Goal: Task Accomplishment & Management: Complete application form

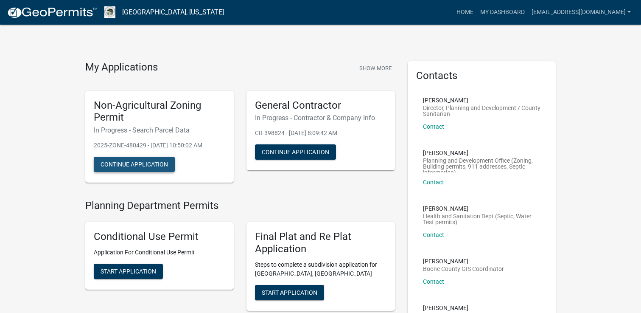
click at [157, 163] on button "Continue Application" at bounding box center [134, 164] width 81 height 15
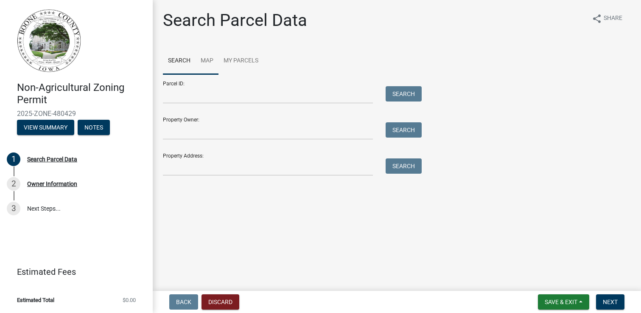
click at [201, 62] on link "Map" at bounding box center [207, 61] width 23 height 27
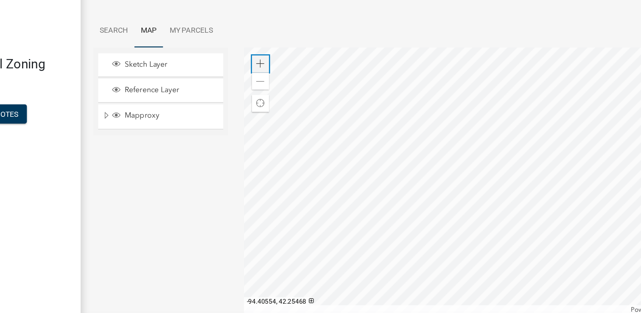
click at [300, 91] on div "Zoom in" at bounding box center [296, 88] width 14 height 14
click at [482, 200] on div at bounding box center [457, 180] width 348 height 212
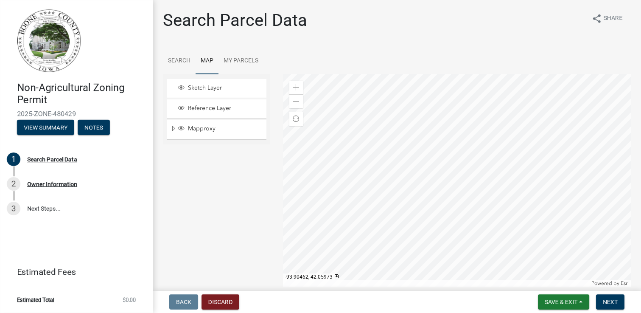
click at [472, 165] on div at bounding box center [457, 180] width 348 height 212
click at [414, 173] on div at bounding box center [457, 180] width 348 height 212
click at [299, 90] on span at bounding box center [296, 87] width 7 height 7
click at [466, 135] on div at bounding box center [457, 180] width 348 height 212
click at [383, 177] on div at bounding box center [457, 180] width 348 height 212
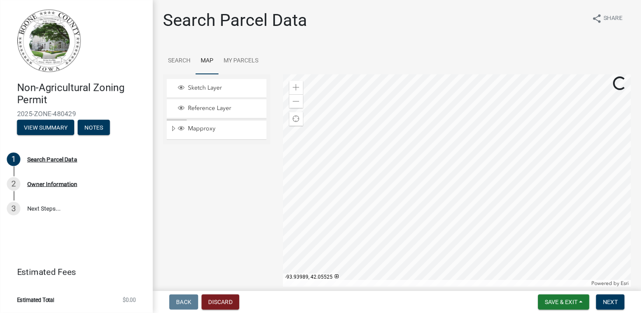
click at [379, 188] on div at bounding box center [457, 180] width 348 height 212
click at [357, 187] on div at bounding box center [457, 180] width 348 height 212
click at [482, 141] on div at bounding box center [457, 180] width 348 height 212
click at [295, 89] on span at bounding box center [296, 87] width 7 height 7
click at [548, 259] on div at bounding box center [457, 180] width 348 height 212
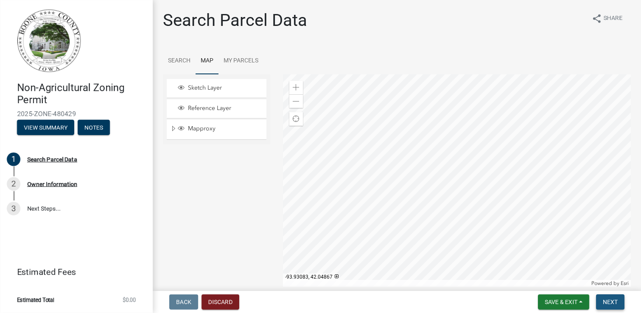
click at [612, 305] on span "Next" at bounding box center [610, 301] width 15 height 7
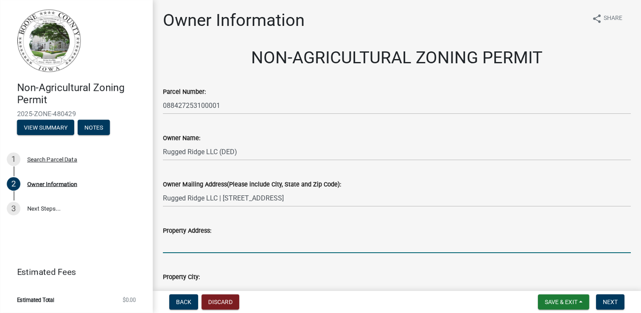
click at [232, 243] on input "Property Address:" at bounding box center [397, 243] width 468 height 17
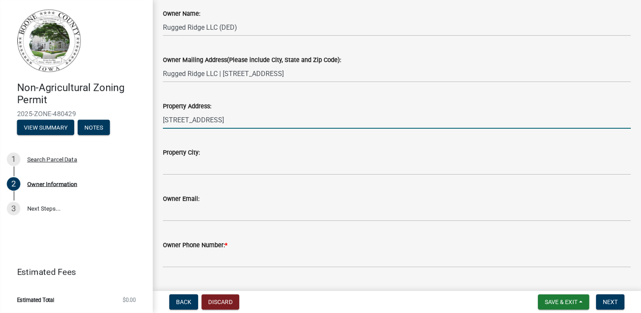
scroll to position [132, 0]
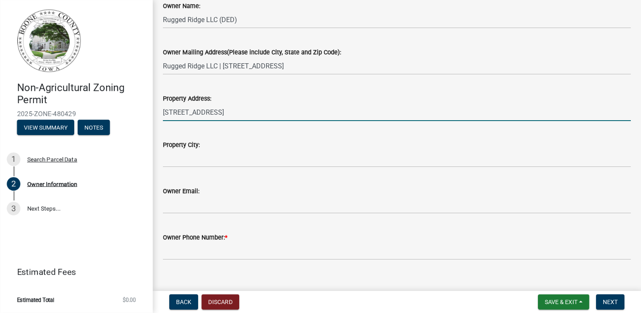
type input "[STREET_ADDRESS]"
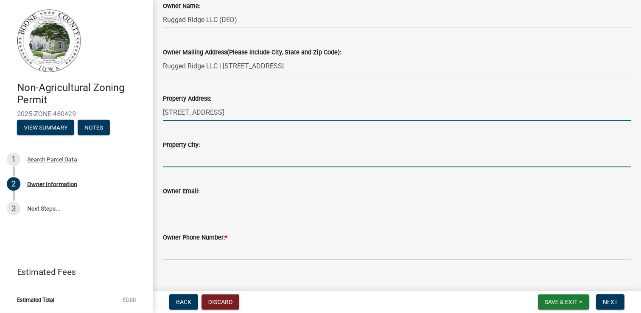
click at [187, 159] on input "Property City:" at bounding box center [397, 158] width 468 height 17
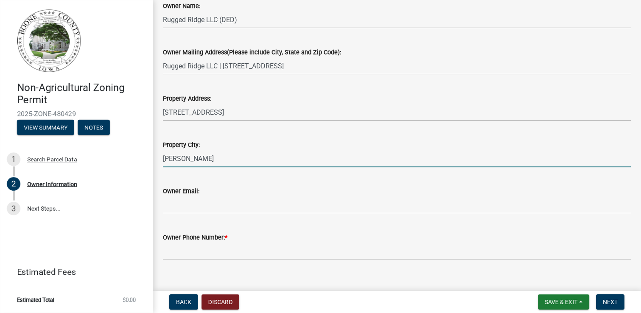
type input "[PERSON_NAME]"
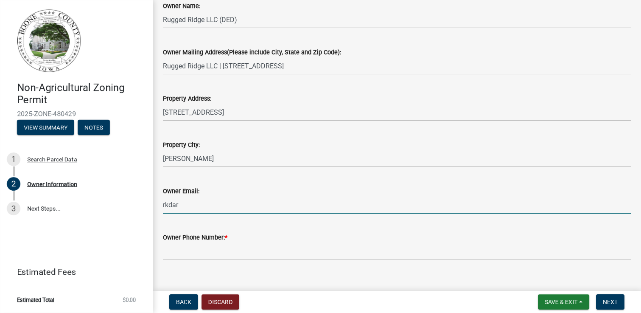
type input "[EMAIL_ADDRESS][DOMAIN_NAME]"
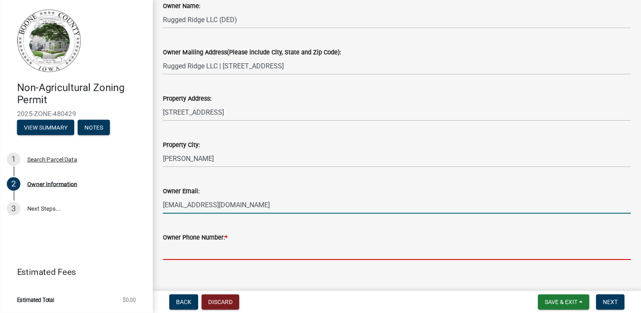
type input "5152983104"
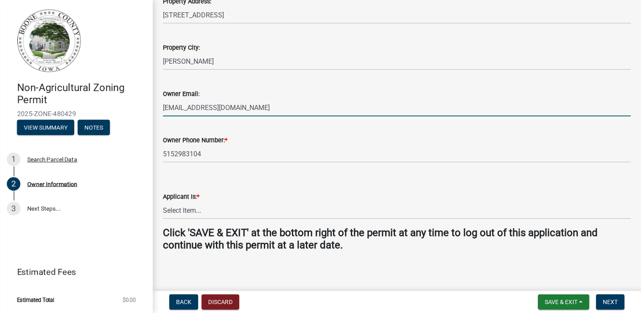
scroll to position [232, 0]
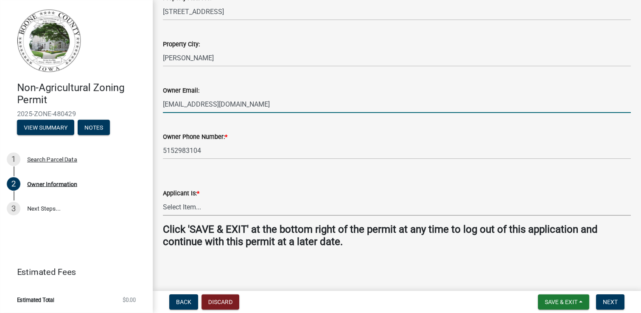
click at [199, 206] on select "Select Item... The Property Owner A contractor who has registered with Boone Co…" at bounding box center [397, 206] width 468 height 17
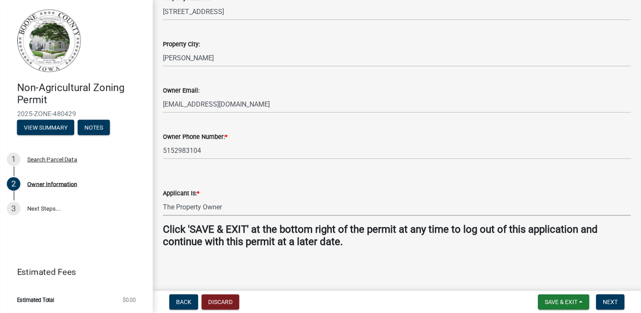
select select "38c7e77b-1303-488d-b958-87c851393774"
click at [602, 298] on button "Next" at bounding box center [610, 301] width 28 height 15
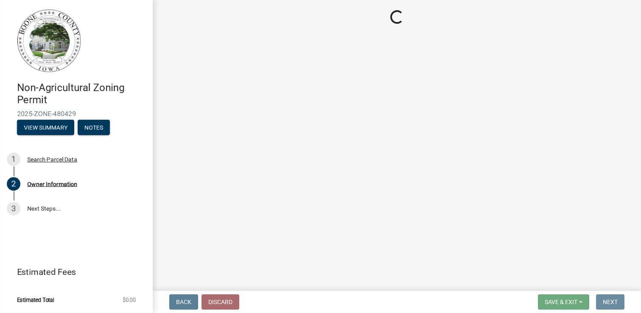
scroll to position [0, 0]
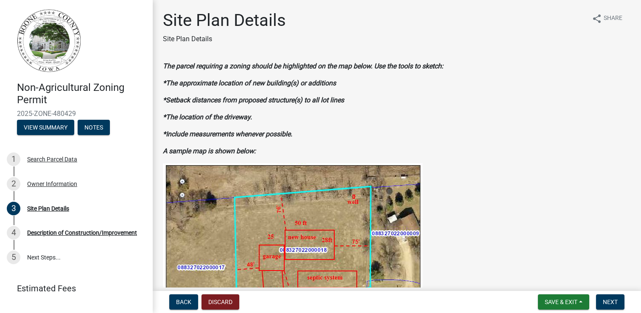
drag, startPoint x: 473, startPoint y: 220, endPoint x: 475, endPoint y: 195, distance: 25.1
click at [475, 195] on figure at bounding box center [397, 249] width 468 height 173
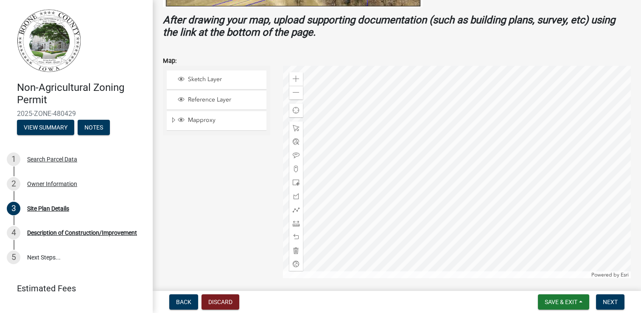
scroll to position [355, 0]
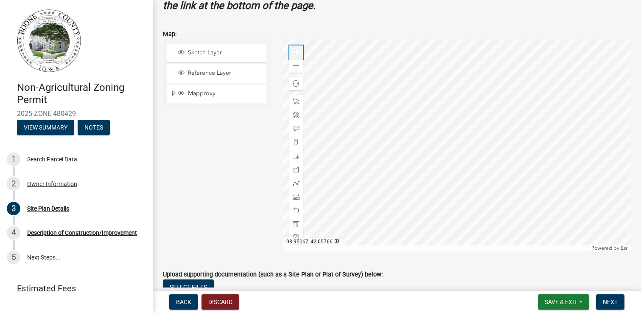
click at [294, 51] on span at bounding box center [296, 52] width 7 height 7
click at [394, 187] on div at bounding box center [457, 145] width 348 height 212
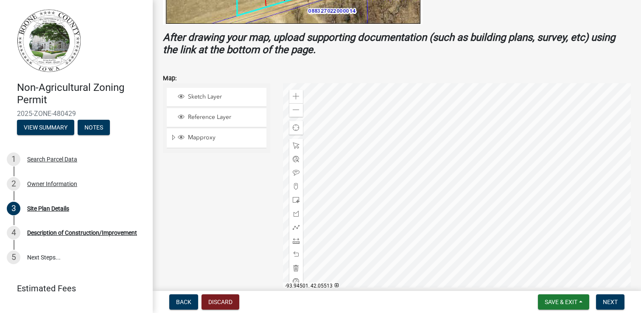
scroll to position [314, 0]
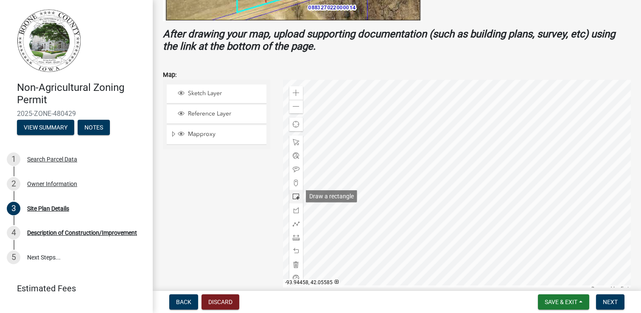
click at [298, 198] on span at bounding box center [296, 196] width 7 height 7
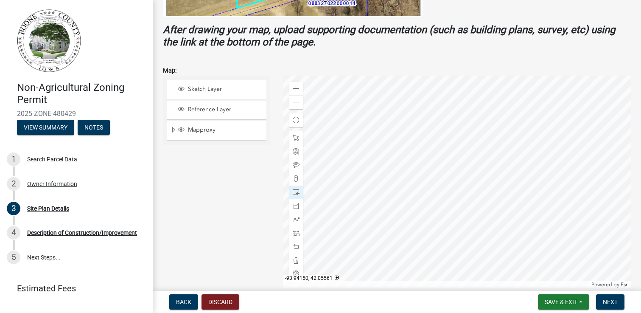
click at [436, 164] on div at bounding box center [457, 181] width 348 height 212
click at [297, 143] on div at bounding box center [296, 138] width 14 height 14
click at [432, 161] on div at bounding box center [457, 181] width 348 height 212
click at [430, 161] on div at bounding box center [457, 181] width 348 height 212
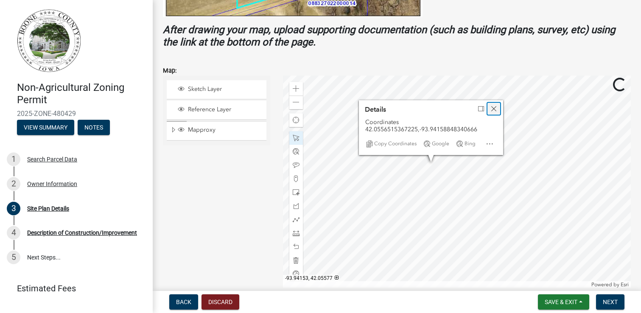
click at [495, 107] on span "Close" at bounding box center [493, 108] width 7 height 7
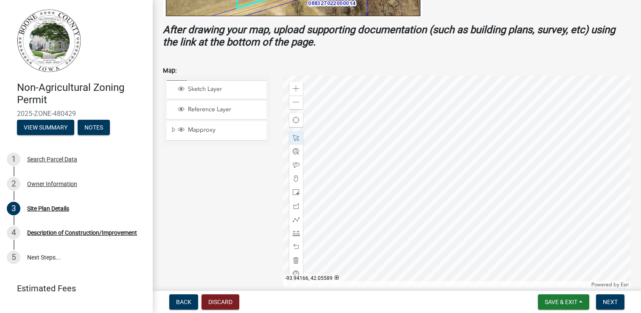
click at [428, 148] on div at bounding box center [457, 181] width 348 height 212
click at [434, 188] on div at bounding box center [457, 181] width 348 height 212
click at [296, 216] on span at bounding box center [296, 219] width 7 height 7
click at [484, 117] on div at bounding box center [457, 181] width 348 height 212
click at [470, 118] on div at bounding box center [457, 181] width 348 height 212
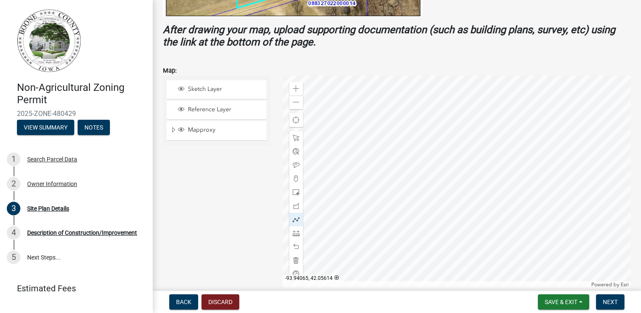
click at [471, 133] on div at bounding box center [457, 181] width 348 height 212
click at [465, 154] on div at bounding box center [457, 181] width 348 height 212
click at [449, 162] on div at bounding box center [457, 181] width 348 height 212
click at [424, 165] on div at bounding box center [457, 181] width 348 height 212
click at [410, 166] on div at bounding box center [457, 181] width 348 height 212
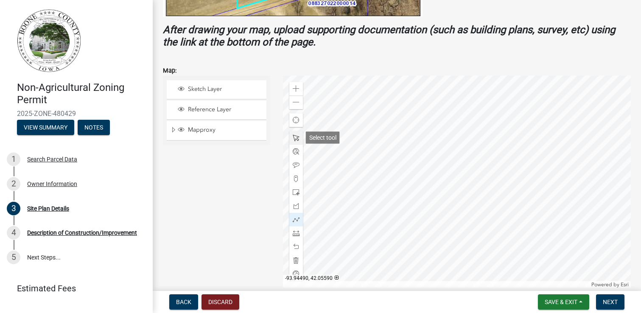
click at [297, 138] on span at bounding box center [296, 137] width 7 height 7
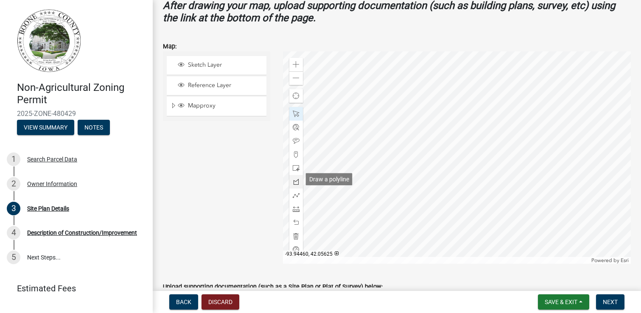
scroll to position [332, 0]
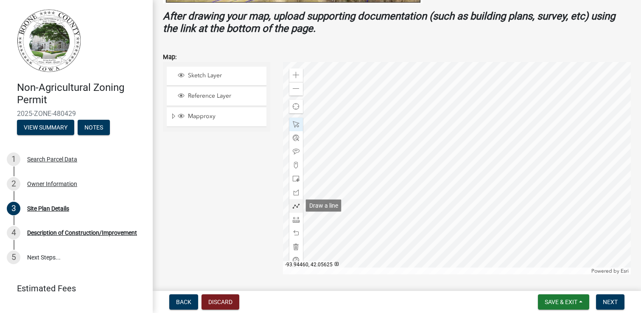
click at [296, 207] on span at bounding box center [296, 205] width 7 height 7
click at [481, 104] on div at bounding box center [457, 168] width 348 height 212
click at [480, 119] on div at bounding box center [457, 168] width 348 height 212
click at [470, 129] on div at bounding box center [457, 168] width 348 height 212
click at [467, 141] on div at bounding box center [457, 168] width 348 height 212
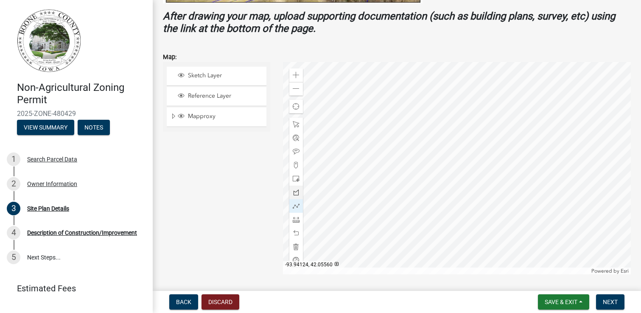
click at [446, 151] on div at bounding box center [457, 168] width 348 height 212
click at [423, 151] on div at bounding box center [457, 168] width 348 height 212
click at [410, 153] on div at bounding box center [457, 168] width 348 height 212
click at [295, 208] on span at bounding box center [296, 205] width 7 height 7
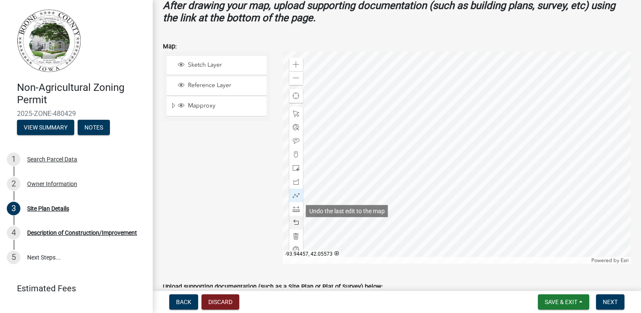
scroll to position [341, 0]
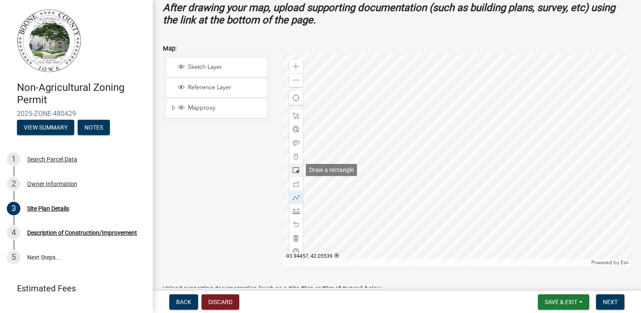
click at [296, 169] on span at bounding box center [296, 170] width 7 height 7
click at [483, 123] on div at bounding box center [457, 159] width 348 height 212
click at [465, 128] on div at bounding box center [457, 159] width 348 height 212
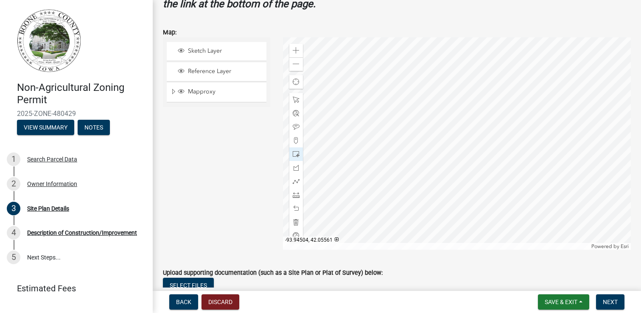
scroll to position [346, 0]
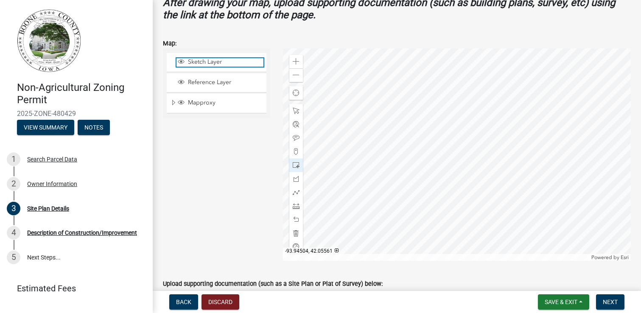
click at [201, 62] on span "Sketch Layer" at bounding box center [225, 62] width 78 height 8
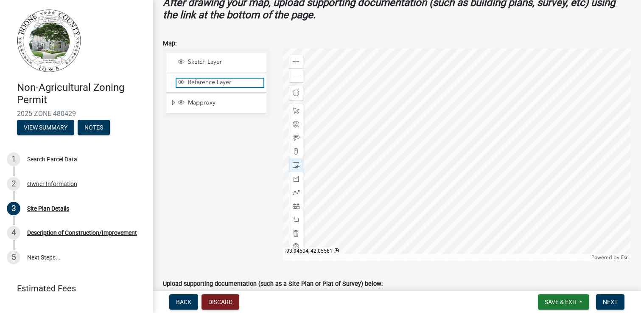
click at [201, 78] on span "Reference Layer" at bounding box center [225, 82] width 78 height 8
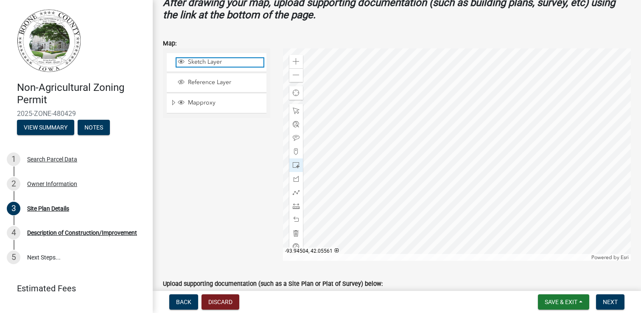
click at [198, 64] on span "Sketch Layer" at bounding box center [225, 62] width 78 height 8
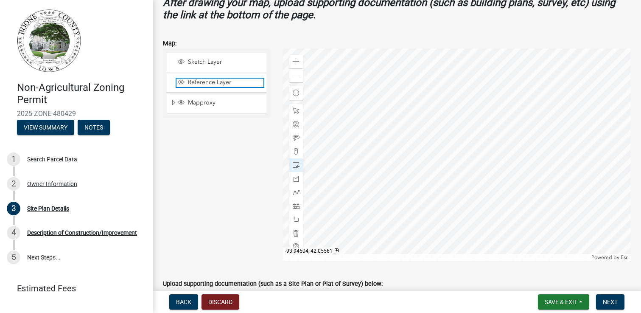
click at [201, 80] on span "Reference Layer" at bounding box center [225, 82] width 78 height 8
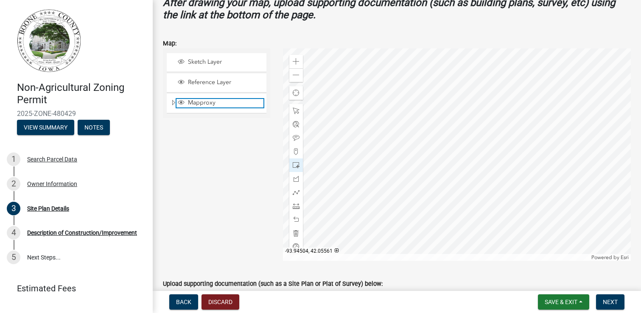
click at [201, 100] on span "Mapproxy" at bounding box center [225, 103] width 78 height 8
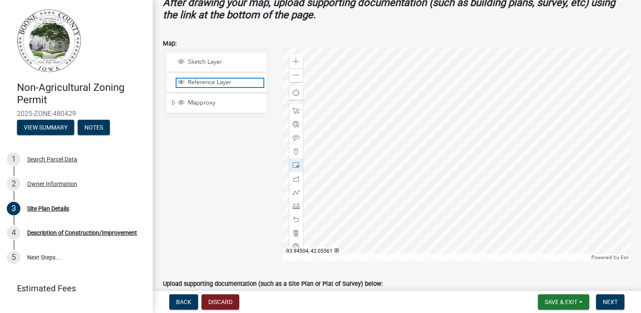
click at [201, 83] on span "Reference Layer" at bounding box center [225, 82] width 78 height 8
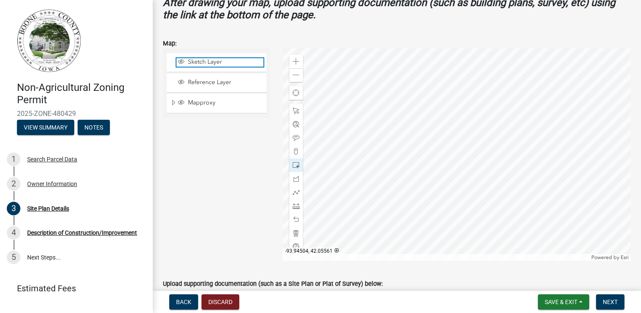
click at [199, 62] on span "Sketch Layer" at bounding box center [225, 62] width 78 height 8
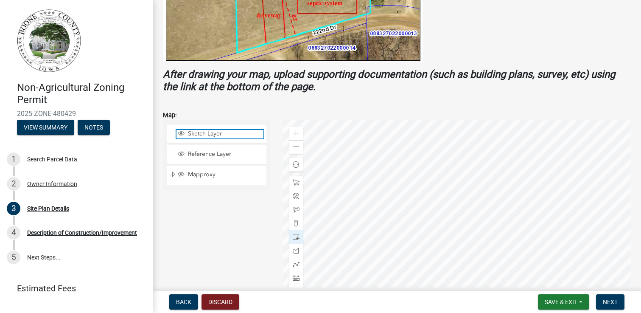
scroll to position [269, 0]
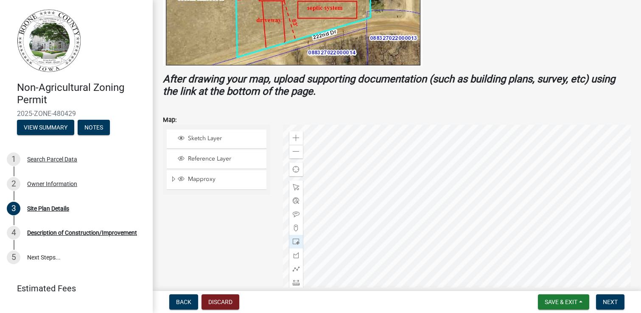
click at [224, 173] on div "Mapproxy" at bounding box center [217, 179] width 100 height 19
click at [200, 178] on span "Mapproxy" at bounding box center [225, 179] width 78 height 8
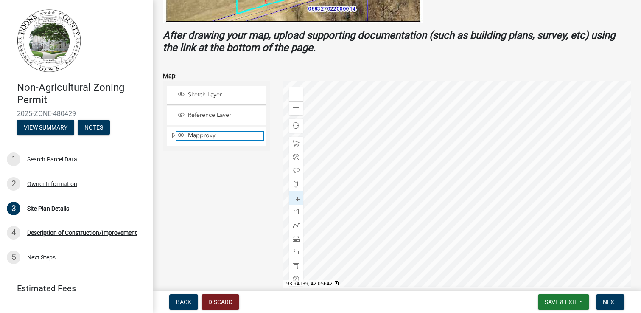
scroll to position [319, 0]
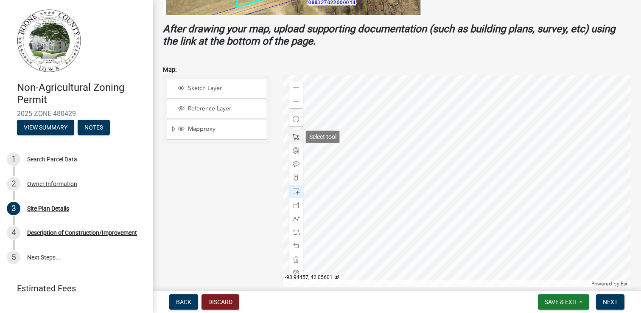
click at [300, 138] on div at bounding box center [296, 137] width 14 height 14
click at [475, 148] on div at bounding box center [457, 181] width 348 height 212
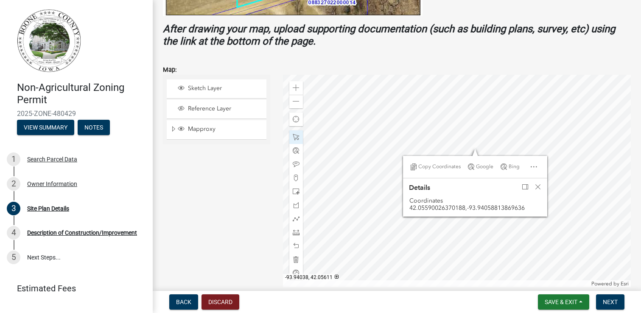
click at [484, 134] on div at bounding box center [457, 181] width 348 height 212
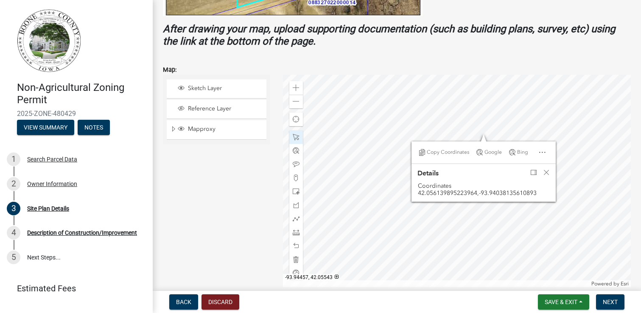
click at [236, 188] on div "Sketch Layer Reference Layer Mapproxy IncorporatedCities Corporate Limits Parce…" at bounding box center [217, 181] width 120 height 212
click at [298, 206] on span at bounding box center [296, 204] width 7 height 7
click at [545, 171] on span "Close" at bounding box center [546, 172] width 7 height 7
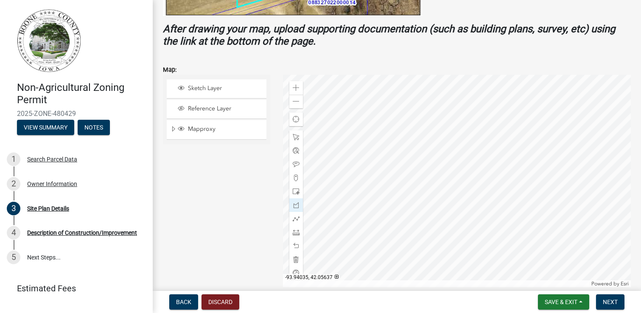
click at [484, 127] on div at bounding box center [457, 181] width 348 height 212
click at [479, 126] on div at bounding box center [457, 181] width 348 height 212
click at [479, 137] on div at bounding box center [457, 181] width 348 height 212
click at [470, 154] on div at bounding box center [457, 181] width 348 height 212
click at [457, 168] on div at bounding box center [457, 181] width 348 height 212
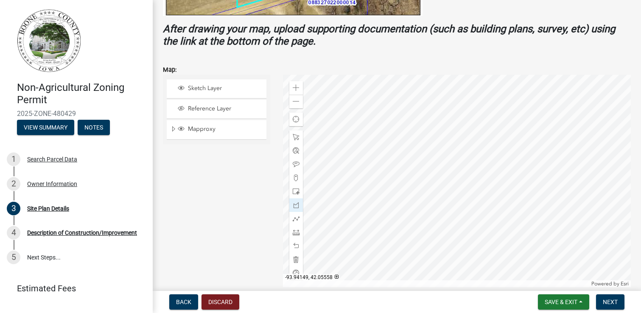
click at [435, 173] on div at bounding box center [457, 181] width 348 height 212
click at [411, 174] on div at bounding box center [457, 181] width 348 height 212
click at [299, 139] on span at bounding box center [296, 137] width 7 height 7
click at [297, 175] on span at bounding box center [296, 177] width 7 height 7
click at [411, 171] on div at bounding box center [457, 181] width 348 height 212
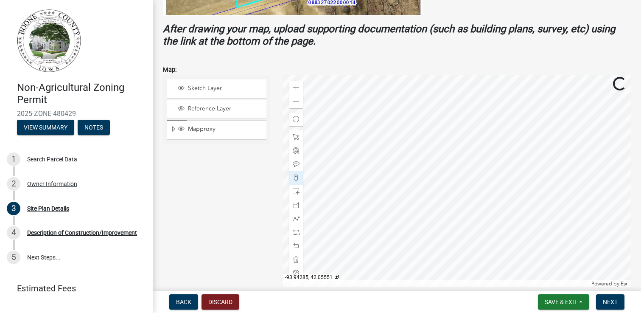
click at [411, 171] on div at bounding box center [457, 181] width 348 height 212
click at [296, 243] on span at bounding box center [296, 245] width 7 height 7
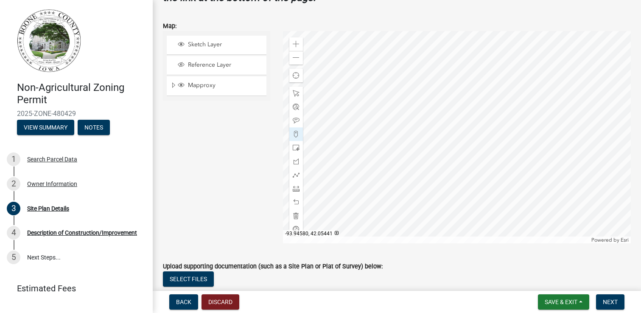
scroll to position [374, 0]
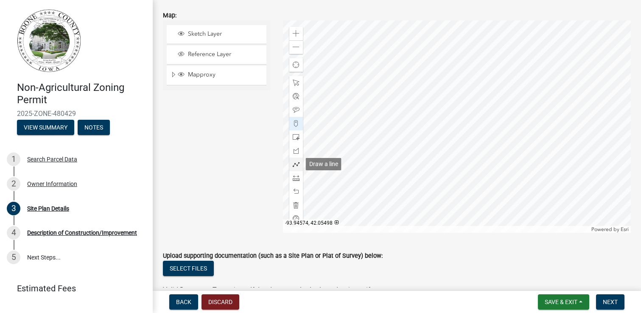
click at [297, 164] on span at bounding box center [296, 164] width 7 height 7
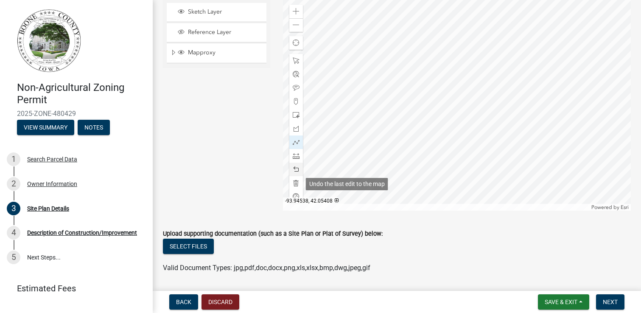
scroll to position [399, 0]
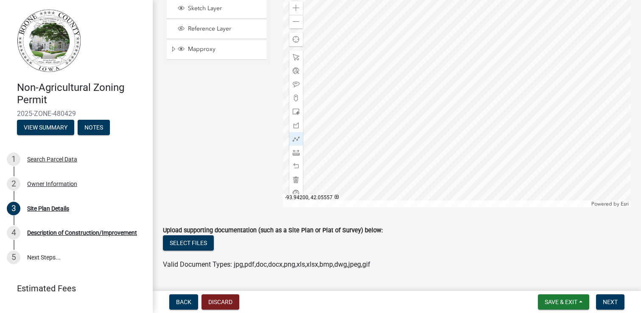
click at [455, 88] on div at bounding box center [457, 101] width 348 height 212
click at [453, 88] on div at bounding box center [457, 101] width 348 height 212
click at [490, 84] on div at bounding box center [457, 101] width 348 height 212
click at [509, 73] on div at bounding box center [457, 101] width 348 height 212
click at [521, 58] on div at bounding box center [457, 101] width 348 height 212
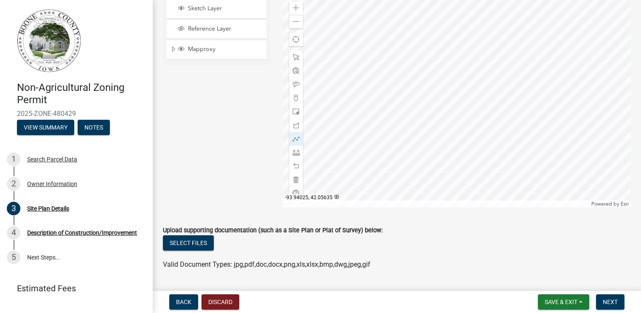
click at [530, 43] on div at bounding box center [457, 101] width 348 height 212
click at [528, 34] on div at bounding box center [457, 101] width 348 height 212
click at [297, 8] on span at bounding box center [296, 8] width 7 height 7
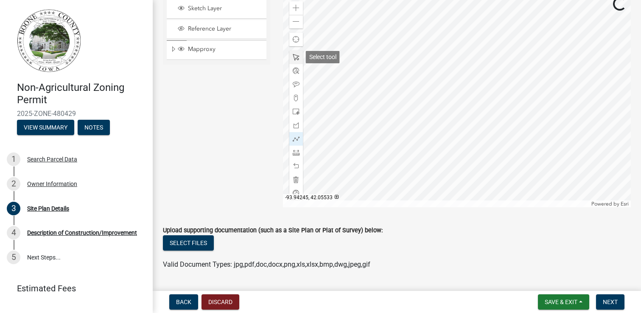
click at [295, 56] on span at bounding box center [296, 57] width 7 height 7
click at [340, 207] on div at bounding box center [457, 101] width 348 height 212
click at [484, 97] on div at bounding box center [457, 101] width 348 height 212
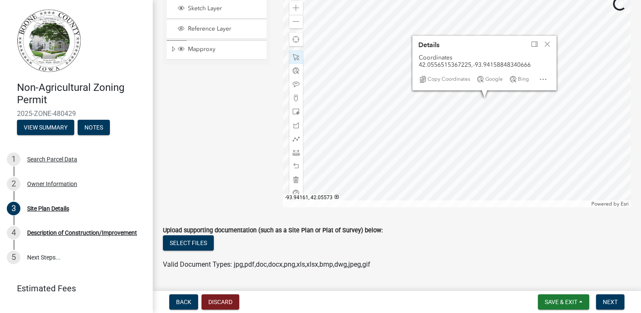
click at [477, 60] on div at bounding box center [457, 101] width 348 height 212
click at [548, 42] on span "Close" at bounding box center [547, 44] width 7 height 7
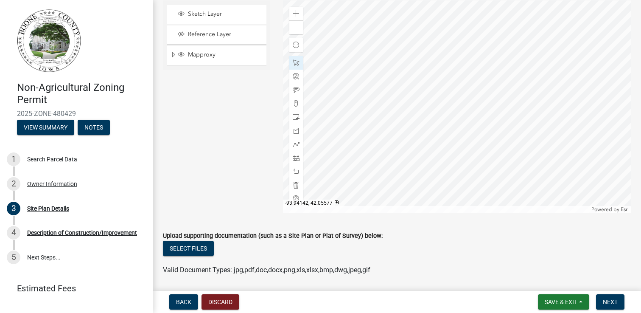
click at [542, 50] on div at bounding box center [457, 106] width 348 height 212
click at [293, 25] on span at bounding box center [296, 27] width 7 height 7
click at [504, 150] on div at bounding box center [457, 106] width 348 height 212
click at [471, 121] on div at bounding box center [457, 106] width 348 height 212
click at [466, 129] on div at bounding box center [457, 106] width 348 height 212
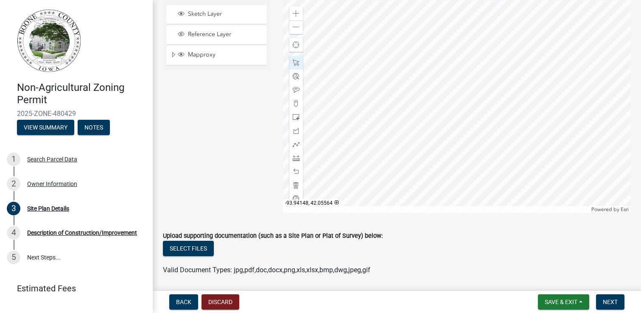
click at [476, 153] on div at bounding box center [457, 106] width 348 height 212
click at [297, 159] on span at bounding box center [296, 157] width 7 height 7
click at [465, 127] on div at bounding box center [457, 106] width 348 height 212
click at [465, 126] on div at bounding box center [457, 106] width 348 height 212
click at [484, 120] on div at bounding box center [457, 106] width 348 height 212
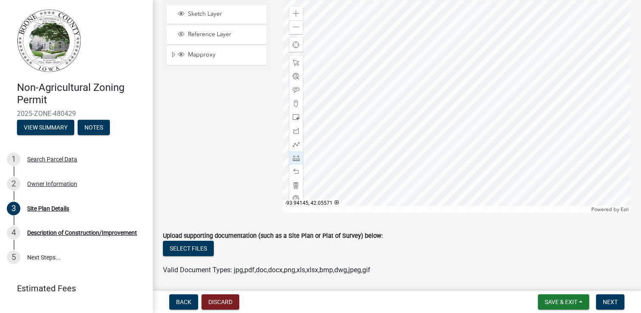
click at [476, 132] on div at bounding box center [457, 106] width 348 height 212
click at [470, 115] on div at bounding box center [457, 106] width 348 height 212
click at [296, 170] on span at bounding box center [296, 171] width 7 height 7
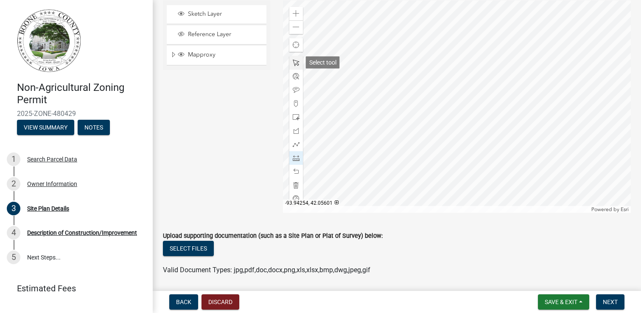
click at [296, 62] on span at bounding box center [296, 62] width 7 height 7
click at [481, 125] on div at bounding box center [457, 106] width 348 height 212
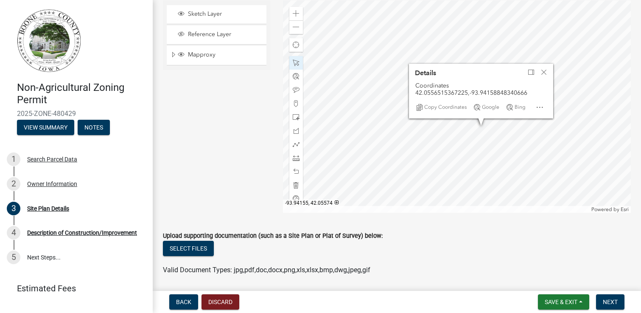
click at [457, 124] on div at bounding box center [457, 106] width 348 height 212
click at [473, 172] on div at bounding box center [457, 106] width 348 height 212
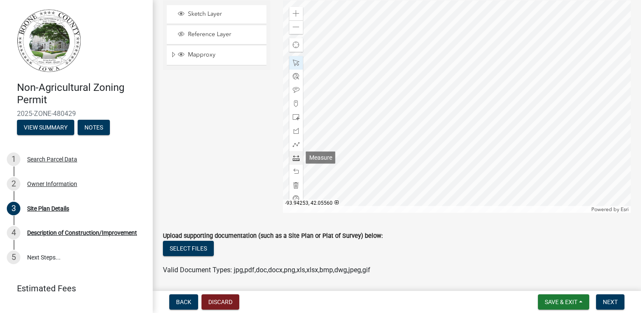
click at [294, 154] on span at bounding box center [296, 157] width 7 height 7
click at [459, 127] on div at bounding box center [457, 106] width 348 height 212
click at [484, 120] on div at bounding box center [457, 106] width 348 height 212
click at [296, 63] on span at bounding box center [296, 62] width 7 height 7
click at [206, 18] on div "Sketch Layer" at bounding box center [217, 14] width 100 height 19
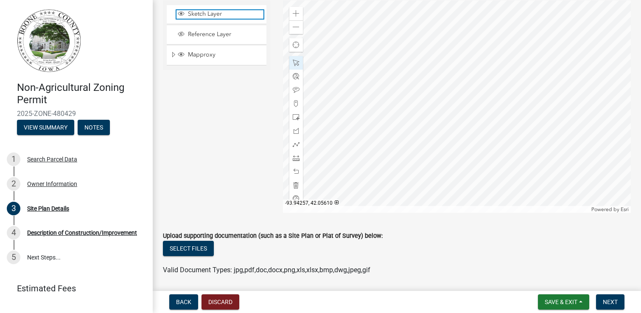
click at [201, 15] on span "Sketch Layer" at bounding box center [225, 14] width 78 height 8
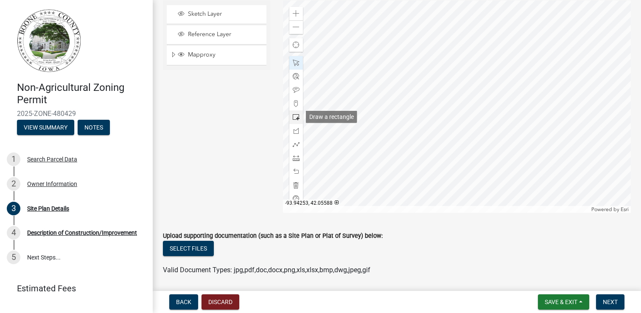
click at [298, 115] on span at bounding box center [296, 117] width 7 height 7
click at [488, 139] on div at bounding box center [457, 106] width 348 height 212
click at [296, 146] on span at bounding box center [296, 144] width 7 height 7
click at [366, 158] on div at bounding box center [457, 106] width 348 height 212
click at [450, 157] on div at bounding box center [457, 106] width 348 height 212
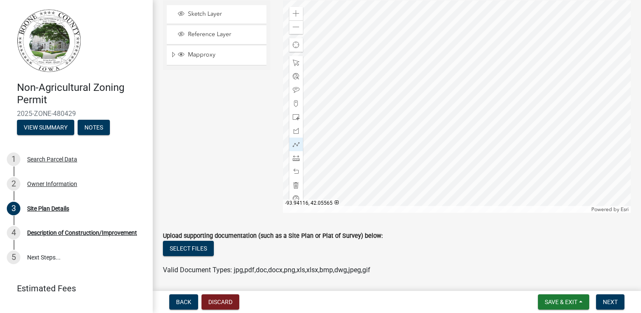
click at [525, 145] on div at bounding box center [457, 106] width 348 height 212
click at [584, 104] on div at bounding box center [457, 106] width 348 height 212
click at [599, 68] on div at bounding box center [457, 106] width 348 height 212
click at [623, 28] on div at bounding box center [457, 106] width 348 height 212
click at [293, 64] on span at bounding box center [296, 62] width 7 height 7
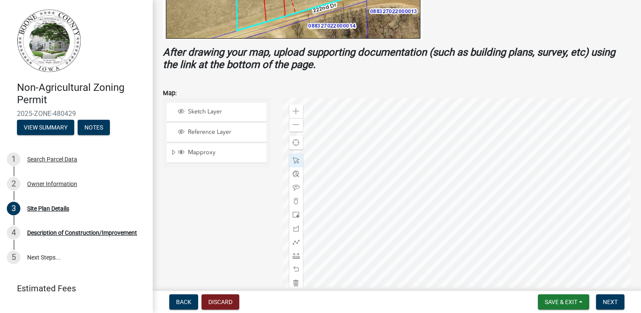
scroll to position [292, 0]
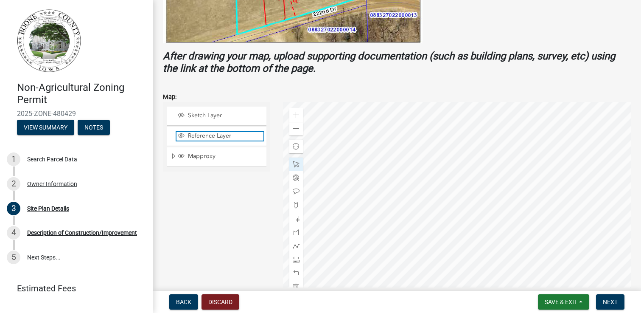
click at [203, 137] on span "Reference Layer" at bounding box center [225, 136] width 78 height 8
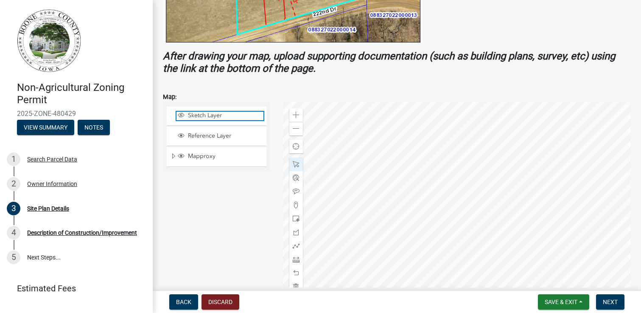
click at [180, 115] on span "Layer List" at bounding box center [181, 115] width 7 height 7
click at [474, 234] on div at bounding box center [457, 208] width 348 height 212
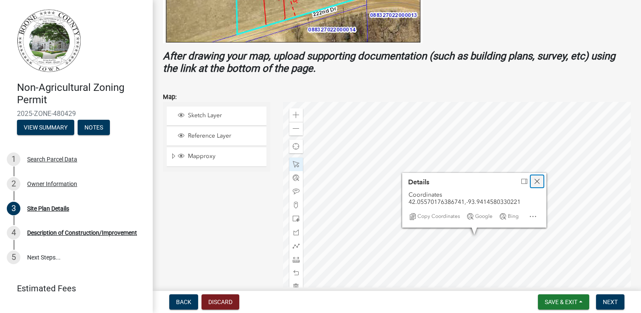
click at [538, 180] on span "Close" at bounding box center [537, 181] width 7 height 7
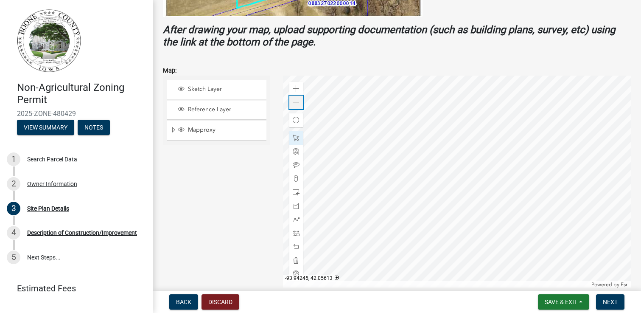
click at [294, 102] on span at bounding box center [296, 102] width 7 height 7
click at [297, 120] on span "Find my location" at bounding box center [296, 120] width 7 height 7
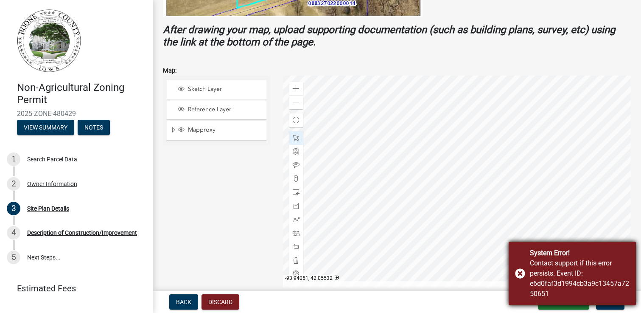
click at [520, 272] on div "System Error! Contact support if this error persists. Event ID: e6d0faf3d1994cb…" at bounding box center [572, 273] width 127 height 64
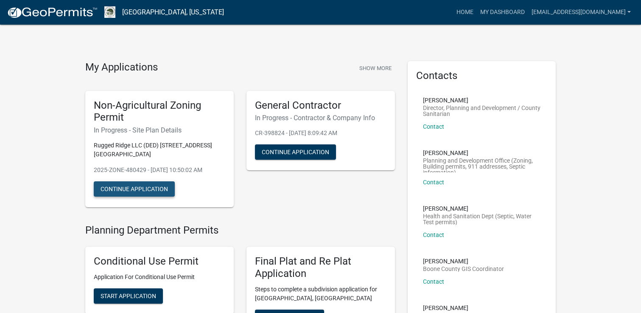
click at [141, 188] on button "Continue Application" at bounding box center [134, 188] width 81 height 15
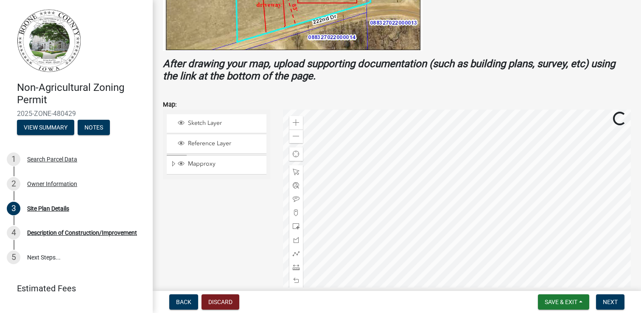
scroll to position [316, 0]
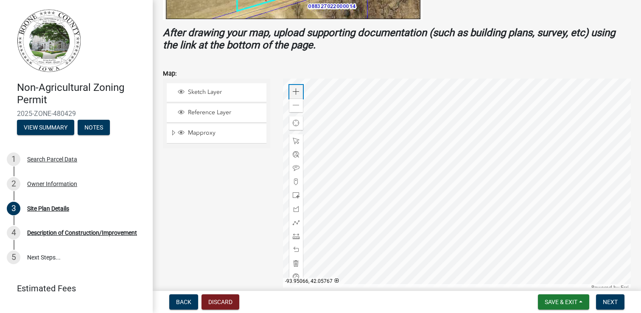
click at [295, 92] on span at bounding box center [296, 91] width 7 height 7
click at [344, 238] on div at bounding box center [457, 184] width 348 height 212
click at [366, 247] on div at bounding box center [457, 184] width 348 height 212
click at [297, 196] on span at bounding box center [296, 195] width 7 height 7
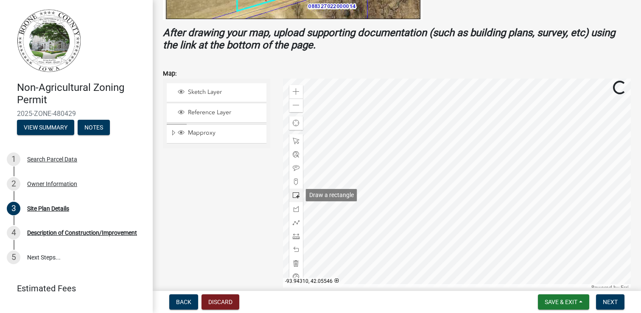
scroll to position [319, 0]
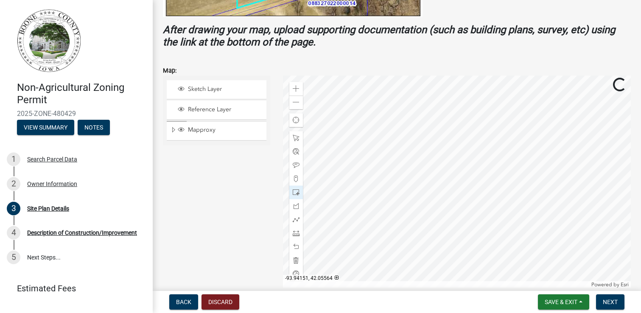
click at [440, 173] on div at bounding box center [457, 181] width 348 height 212
click at [297, 221] on span at bounding box center [296, 219] width 7 height 7
click at [389, 177] on div at bounding box center [457, 181] width 348 height 212
click at [431, 179] on div at bounding box center [457, 181] width 348 height 212
click at [389, 178] on div at bounding box center [457, 181] width 348 height 212
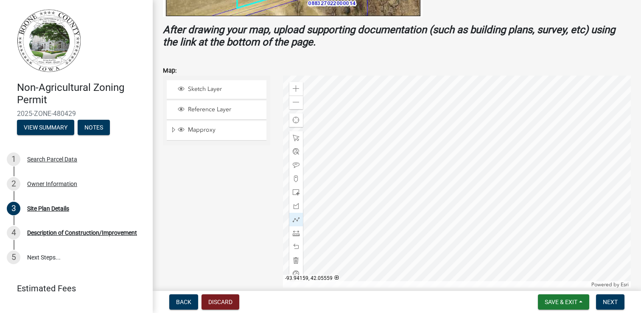
click at [433, 179] on div at bounding box center [457, 181] width 348 height 212
click at [466, 173] on div at bounding box center [457, 181] width 348 height 212
click at [495, 162] on div at bounding box center [457, 181] width 348 height 212
click at [506, 145] on div at bounding box center [457, 181] width 348 height 212
click at [525, 123] on div at bounding box center [457, 181] width 348 height 212
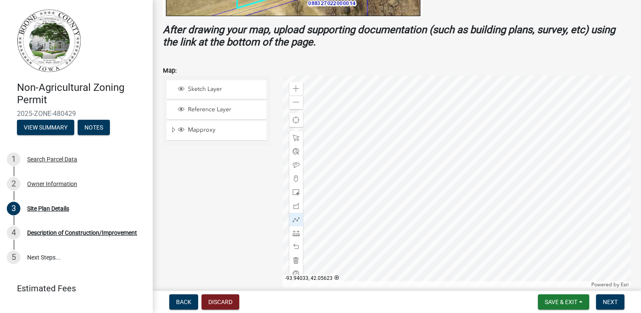
click at [542, 104] on div at bounding box center [457, 181] width 348 height 212
click at [536, 83] on div at bounding box center [457, 181] width 348 height 212
click at [298, 221] on span at bounding box center [296, 219] width 7 height 7
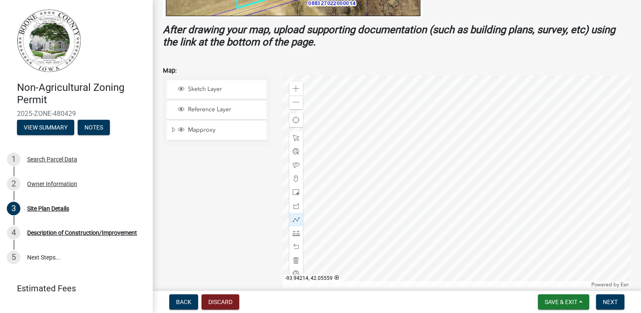
click at [363, 190] on div at bounding box center [457, 181] width 348 height 212
click at [373, 189] on div at bounding box center [457, 181] width 348 height 212
click at [374, 190] on div at bounding box center [457, 181] width 348 height 212
click at [296, 135] on span at bounding box center [296, 137] width 7 height 7
click at [297, 121] on span "Find my location" at bounding box center [296, 120] width 7 height 7
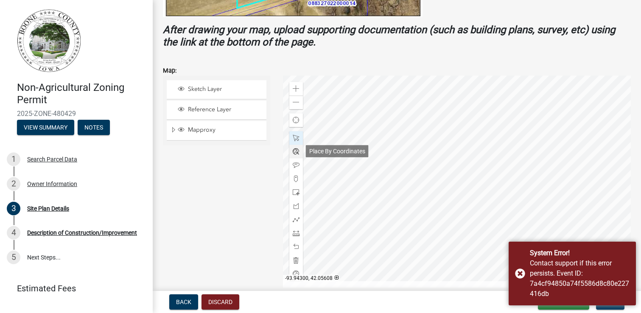
click at [298, 151] on span at bounding box center [296, 151] width 7 height 7
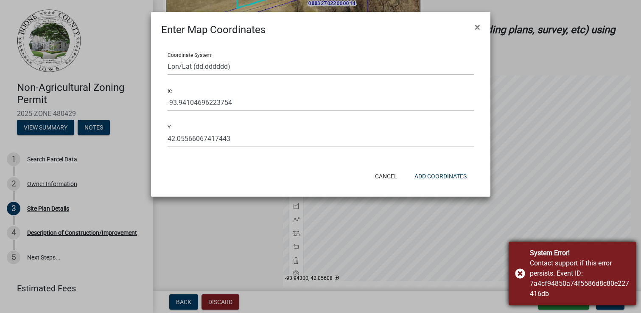
click at [522, 271] on div "System Error! Contact support if this error persists. Event ID: 7a4cf94850a74f5…" at bounding box center [572, 273] width 127 height 64
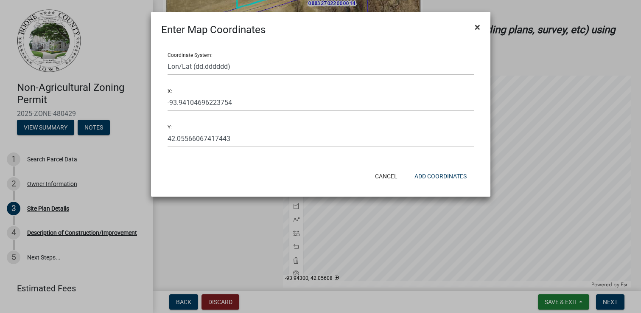
click at [476, 24] on span "×" at bounding box center [478, 27] width 6 height 12
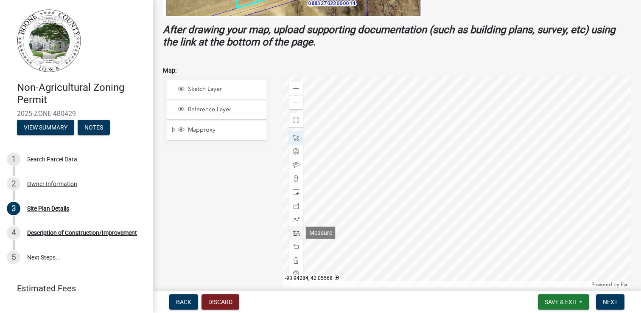
click at [296, 233] on span at bounding box center [296, 232] width 7 height 7
click at [410, 174] on div at bounding box center [457, 181] width 348 height 212
click at [411, 94] on div at bounding box center [457, 181] width 348 height 212
click at [299, 137] on div at bounding box center [296, 138] width 14 height 14
click at [295, 162] on span at bounding box center [296, 165] width 7 height 7
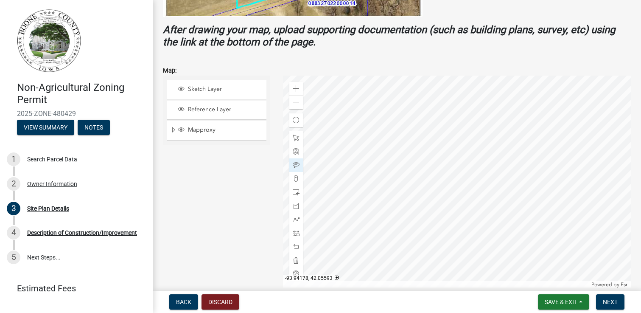
click at [405, 152] on div at bounding box center [457, 181] width 348 height 212
click at [296, 140] on span at bounding box center [296, 137] width 7 height 7
click at [367, 134] on div at bounding box center [457, 181] width 348 height 212
click at [373, 137] on div at bounding box center [457, 181] width 348 height 212
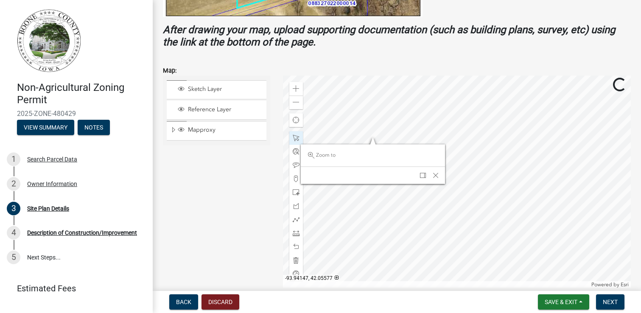
click at [393, 159] on div at bounding box center [457, 181] width 348 height 212
click at [434, 174] on span "Close" at bounding box center [435, 175] width 7 height 7
click at [395, 152] on div at bounding box center [457, 181] width 348 height 212
click at [383, 140] on div at bounding box center [457, 181] width 348 height 212
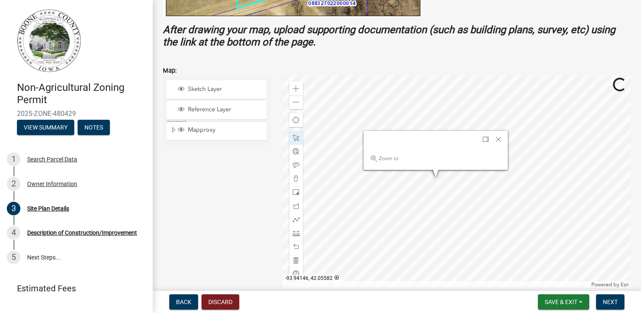
click at [432, 173] on div at bounding box center [457, 181] width 348 height 212
click at [411, 172] on div at bounding box center [457, 181] width 348 height 212
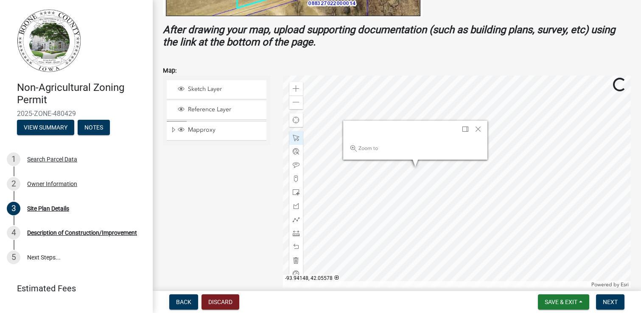
click at [414, 172] on div at bounding box center [457, 181] width 348 height 212
click at [408, 168] on div at bounding box center [457, 181] width 348 height 212
click at [480, 126] on span "Close" at bounding box center [478, 129] width 7 height 7
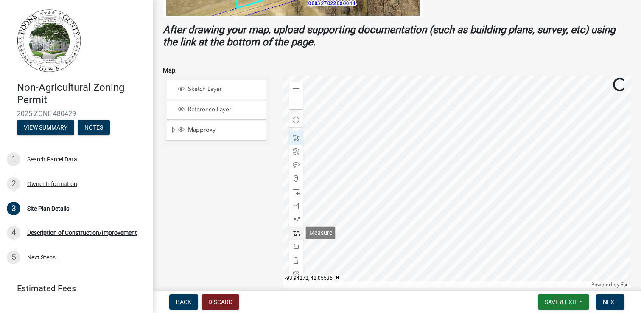
click at [297, 230] on span at bounding box center [296, 232] width 7 height 7
click at [408, 180] on div at bounding box center [457, 181] width 348 height 212
click at [443, 181] on div at bounding box center [457, 181] width 348 height 212
click at [296, 165] on span at bounding box center [296, 165] width 7 height 7
click at [424, 181] on div at bounding box center [457, 181] width 348 height 212
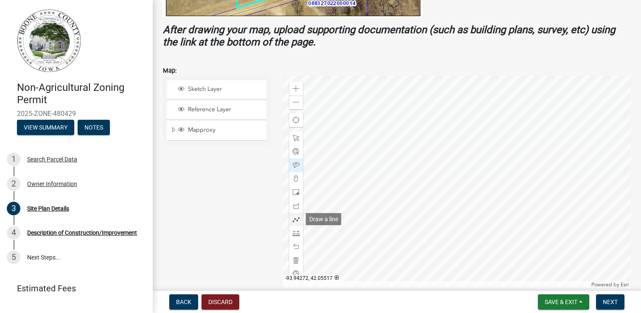
click at [296, 220] on span at bounding box center [296, 219] width 7 height 7
click at [298, 204] on span at bounding box center [296, 205] width 7 height 7
click at [335, 205] on div at bounding box center [457, 181] width 348 height 212
click at [422, 188] on div at bounding box center [457, 181] width 348 height 212
click at [465, 172] on div at bounding box center [457, 181] width 348 height 212
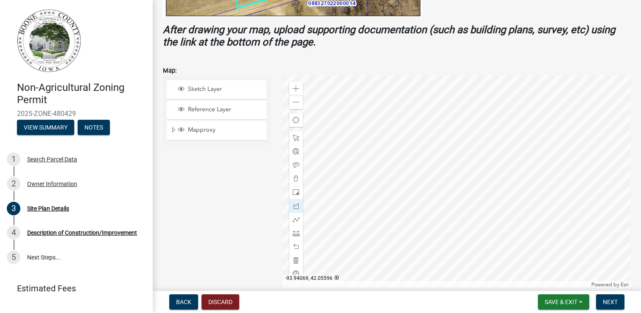
click at [478, 147] on div at bounding box center [457, 181] width 348 height 212
click at [504, 132] on div at bounding box center [457, 181] width 348 height 212
click at [513, 105] on div at bounding box center [457, 181] width 348 height 212
click at [514, 90] on div at bounding box center [457, 181] width 348 height 212
click at [562, 301] on span "Save & Exit" at bounding box center [561, 301] width 33 height 7
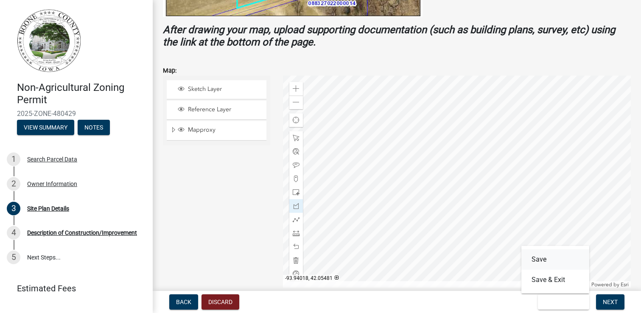
click at [540, 260] on button "Save" at bounding box center [555, 259] width 68 height 20
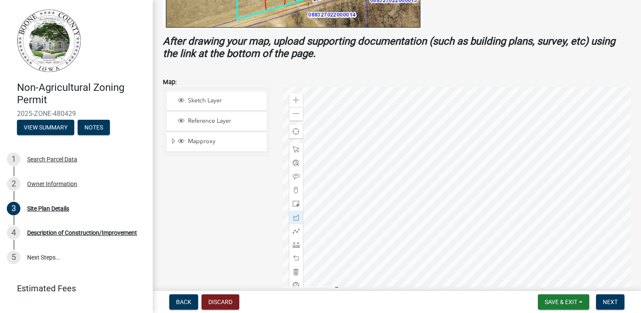
scroll to position [310, 0]
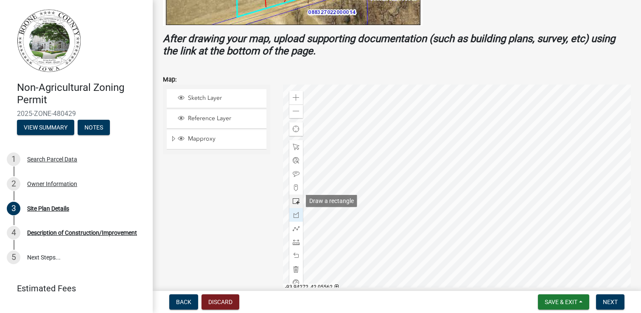
click at [296, 203] on span at bounding box center [296, 201] width 7 height 7
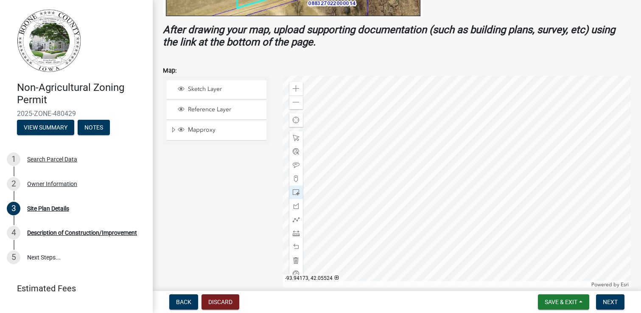
click at [389, 230] on div at bounding box center [457, 181] width 348 height 212
click at [299, 166] on span at bounding box center [296, 165] width 7 height 7
click at [296, 165] on span at bounding box center [296, 165] width 7 height 7
click at [383, 218] on div at bounding box center [457, 181] width 348 height 212
click at [403, 182] on div at bounding box center [457, 181] width 348 height 212
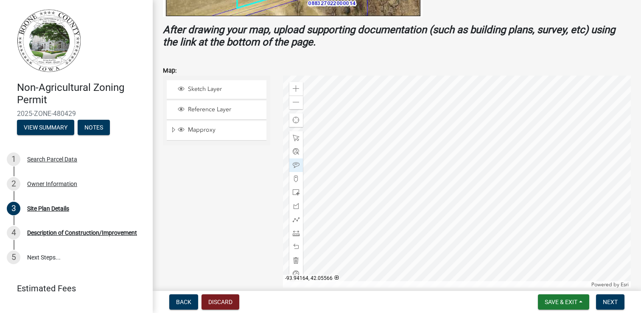
click at [396, 181] on div at bounding box center [457, 181] width 348 height 212
click at [297, 139] on span at bounding box center [296, 137] width 7 height 7
click at [384, 177] on div at bounding box center [457, 181] width 348 height 212
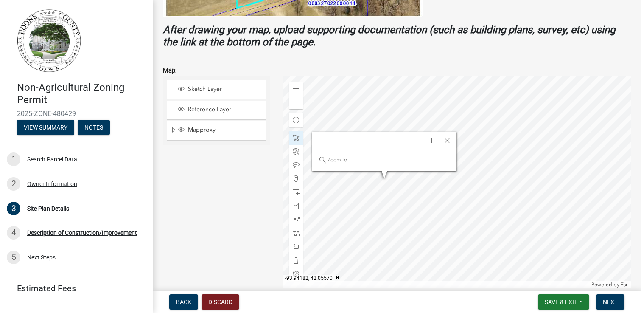
click at [380, 177] on div at bounding box center [457, 181] width 348 height 212
click at [410, 182] on div at bounding box center [457, 181] width 348 height 212
click at [432, 215] on div at bounding box center [457, 181] width 348 height 212
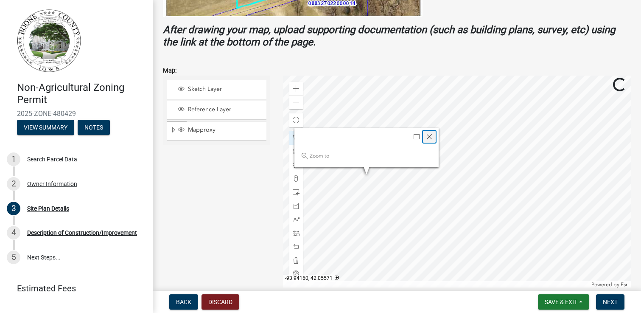
click at [427, 137] on span "Close" at bounding box center [429, 136] width 7 height 7
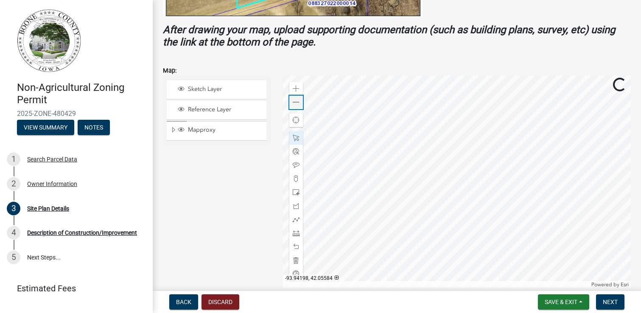
click at [297, 104] on span at bounding box center [296, 102] width 7 height 7
click at [299, 87] on span at bounding box center [296, 88] width 7 height 7
click at [459, 195] on div at bounding box center [457, 181] width 348 height 212
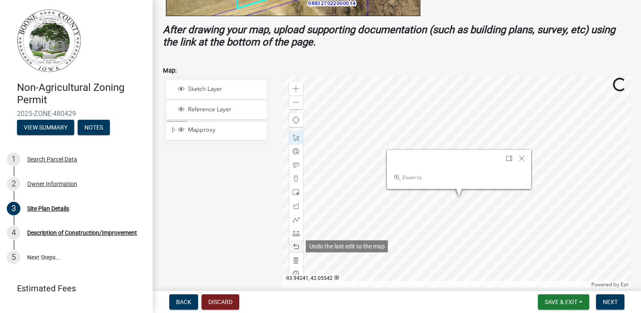
click at [294, 242] on div at bounding box center [296, 247] width 14 height 14
click at [524, 160] on span "Close" at bounding box center [521, 158] width 7 height 7
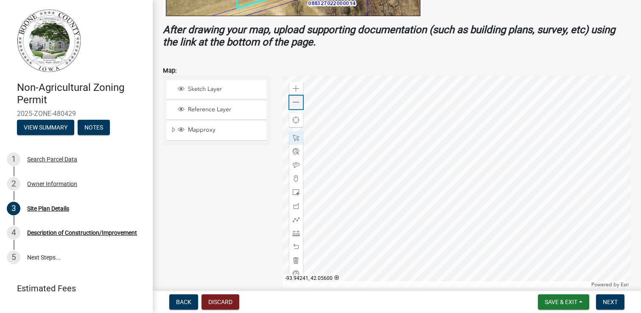
click at [300, 104] on div "Zoom out" at bounding box center [296, 102] width 14 height 14
click at [295, 91] on span at bounding box center [296, 88] width 7 height 7
click at [460, 156] on div at bounding box center [457, 181] width 348 height 212
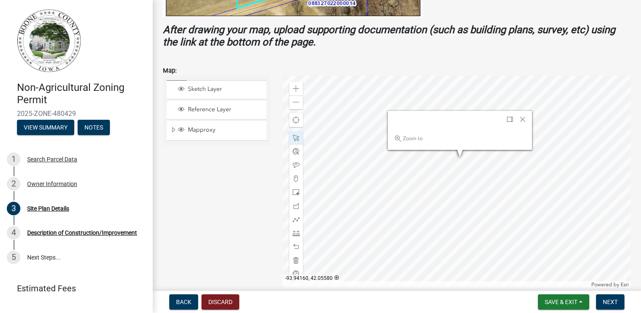
click at [442, 154] on div at bounding box center [457, 181] width 348 height 212
click at [521, 116] on span "Close" at bounding box center [522, 119] width 7 height 7
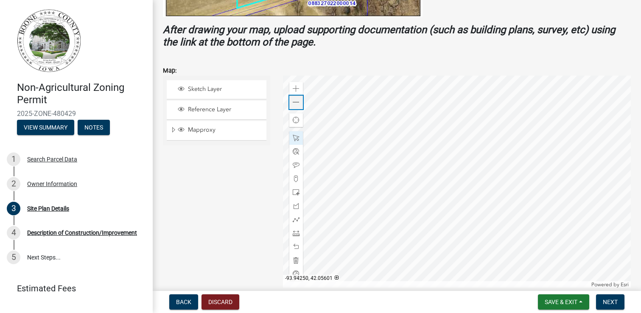
click at [296, 102] on span at bounding box center [296, 102] width 7 height 7
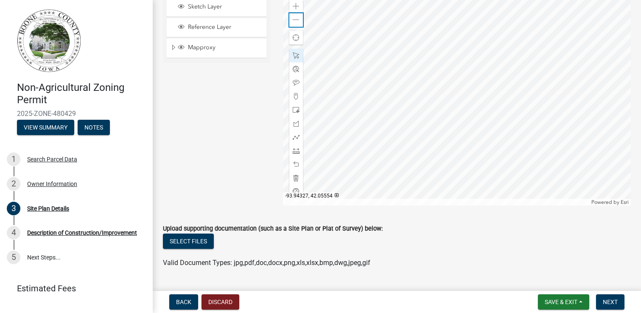
scroll to position [422, 0]
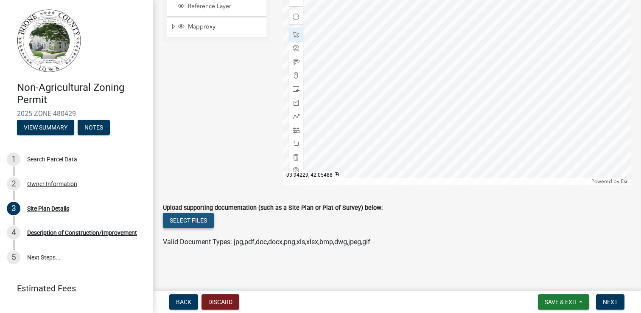
click at [193, 220] on button "Select files" at bounding box center [188, 219] width 51 height 15
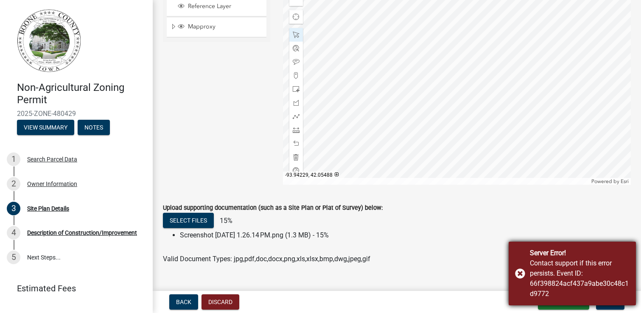
click at [525, 275] on div "Server Error! Contact support if this error persists. Event ID: 66f398824acf437…" at bounding box center [572, 273] width 127 height 64
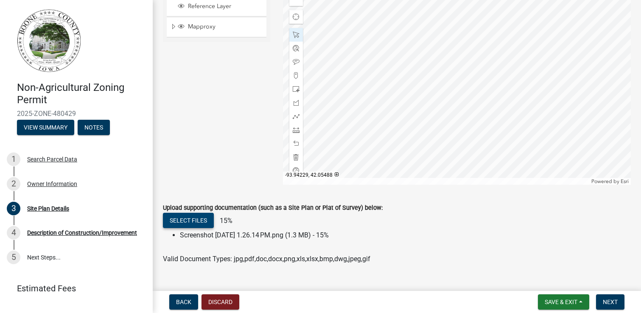
click at [183, 221] on button "Select files" at bounding box center [188, 219] width 51 height 15
click at [193, 221] on button "Select files" at bounding box center [188, 219] width 51 height 15
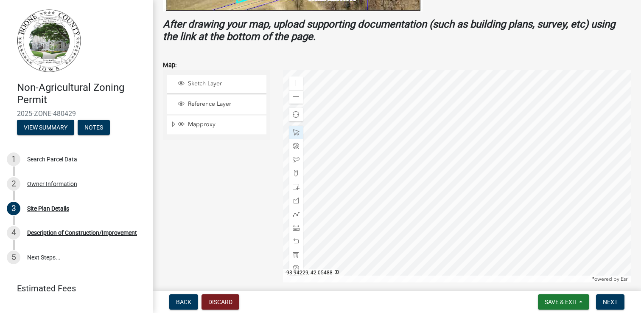
scroll to position [316, 0]
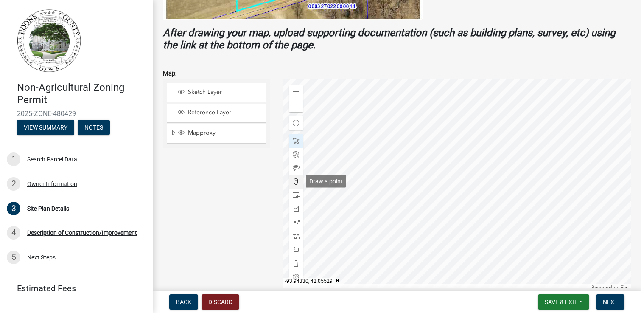
click at [299, 182] on span at bounding box center [296, 181] width 7 height 7
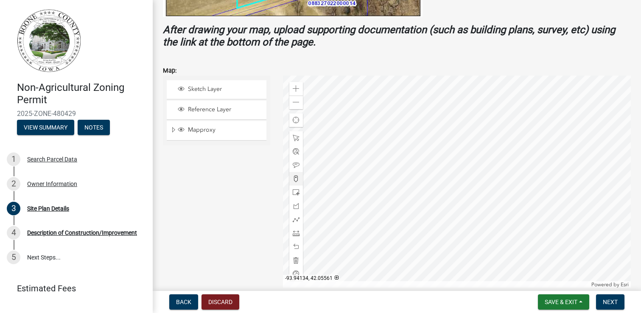
click at [472, 189] on div at bounding box center [457, 181] width 348 height 212
click at [499, 184] on div at bounding box center [457, 181] width 348 height 212
click at [520, 170] on div at bounding box center [457, 181] width 348 height 212
click at [531, 154] on div at bounding box center [457, 181] width 348 height 212
click at [553, 140] on div at bounding box center [457, 181] width 348 height 212
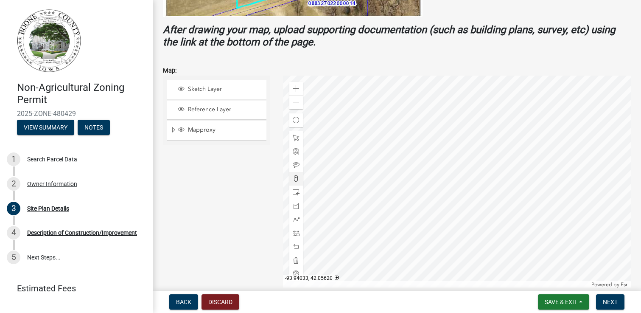
click at [559, 121] on div at bounding box center [457, 181] width 348 height 212
click at [559, 100] on div at bounding box center [457, 181] width 348 height 212
click at [450, 192] on div at bounding box center [457, 181] width 348 height 212
click at [430, 193] on div at bounding box center [457, 181] width 348 height 212
click at [411, 195] on div at bounding box center [457, 181] width 348 height 212
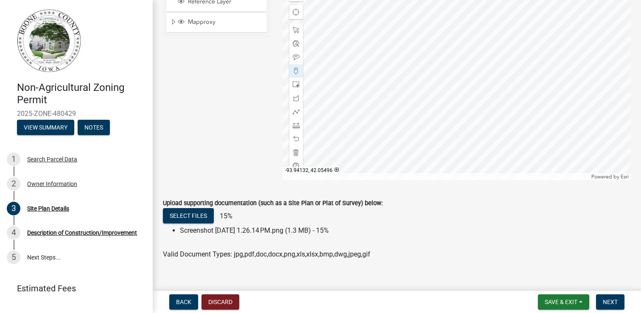
scroll to position [439, 0]
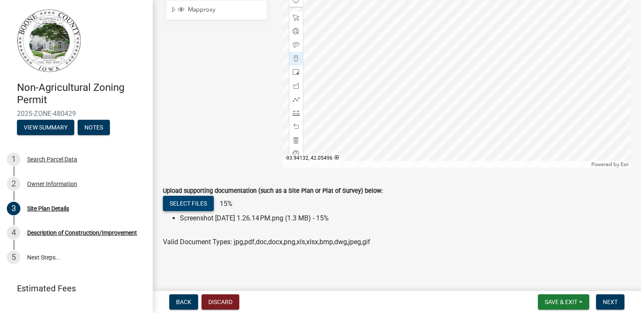
click at [188, 200] on button "Select files" at bounding box center [188, 203] width 51 height 15
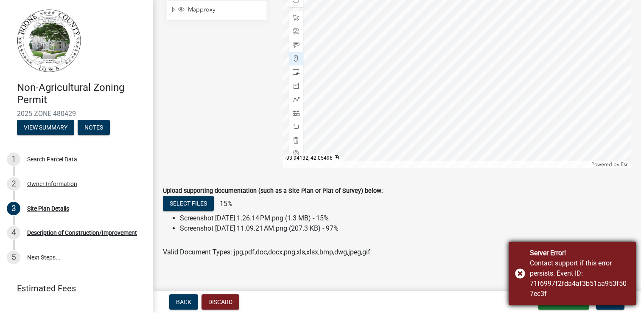
click at [517, 271] on div "Server Error! Contact support if this error persists. Event ID: 71f6997f2fda4af…" at bounding box center [572, 273] width 127 height 64
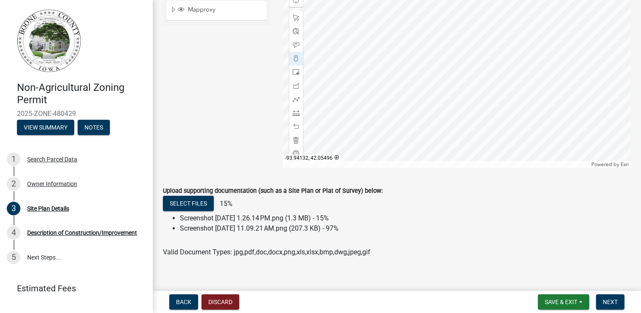
click at [355, 227] on li "Screenshot [DATE] 11.09.21 AM.png (207.3 KB) - 97%" at bounding box center [405, 228] width 451 height 10
click at [178, 308] on button "Back" at bounding box center [183, 301] width 29 height 15
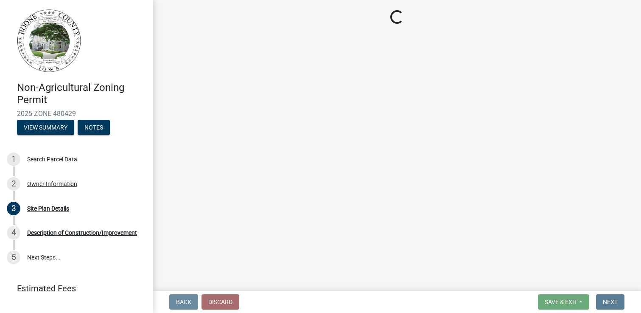
scroll to position [0, 0]
select select "38c7e77b-1303-488d-b958-87c851393774"
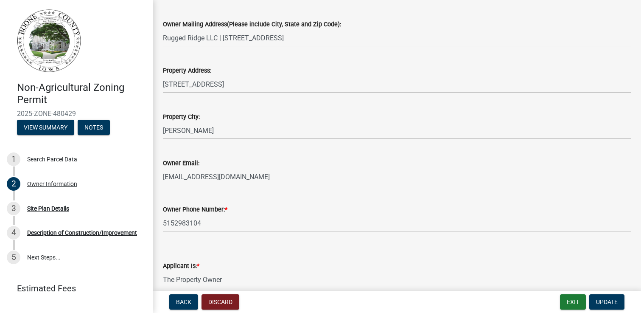
scroll to position [232, 0]
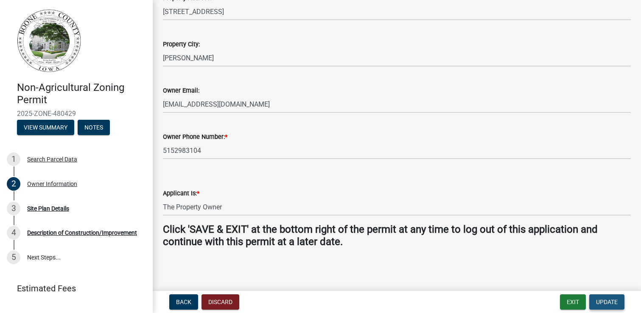
click at [605, 301] on span "Update" at bounding box center [607, 301] width 22 height 7
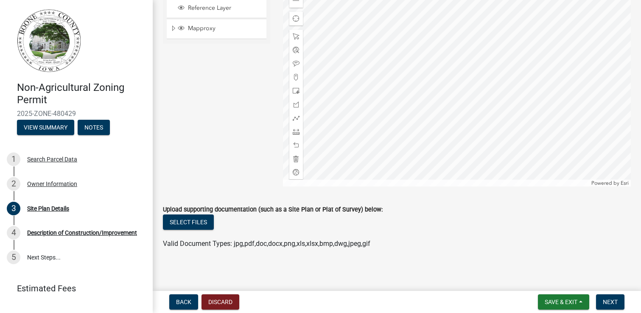
scroll to position [422, 0]
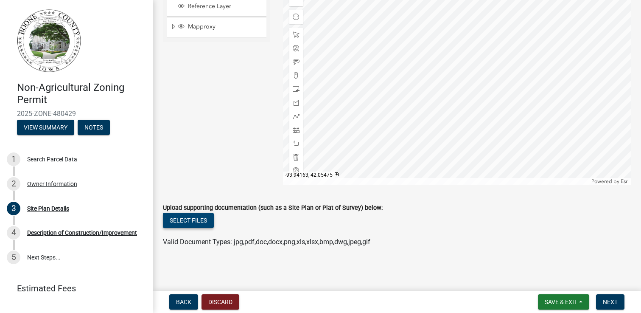
click at [195, 218] on button "Select files" at bounding box center [188, 219] width 51 height 15
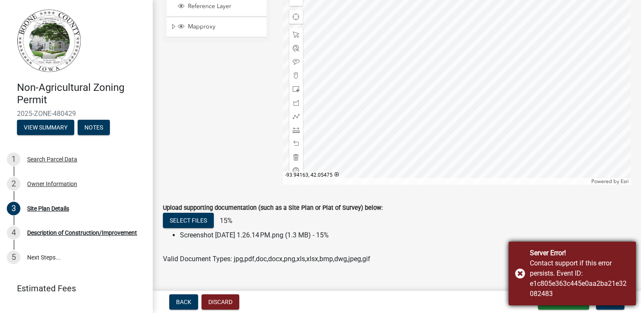
click at [520, 272] on div "Server Error! Contact support if this error persists. Event ID: e1c805e363c445e…" at bounding box center [572, 273] width 127 height 64
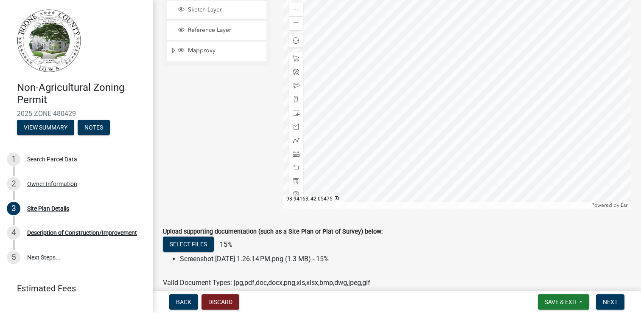
scroll to position [439, 0]
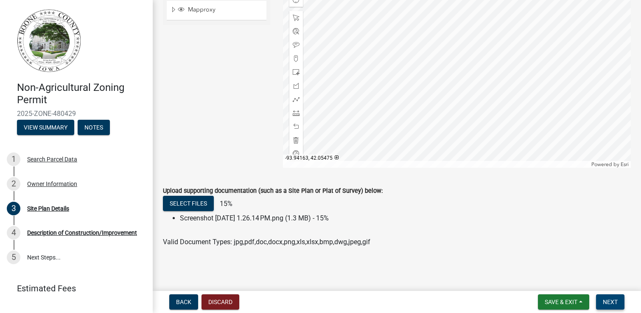
click at [610, 301] on span "Next" at bounding box center [610, 301] width 15 height 7
click at [187, 301] on span "Back" at bounding box center [183, 301] width 15 height 7
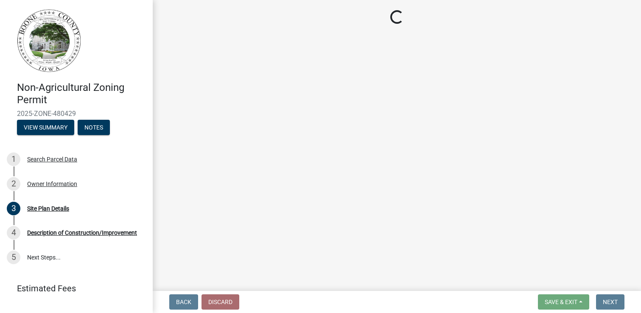
select select "38c7e77b-1303-488d-b958-87c851393774"
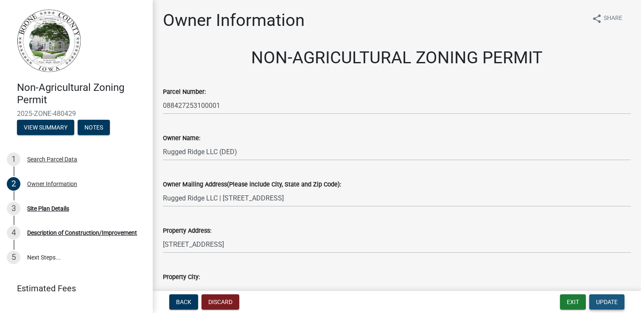
click at [607, 300] on span "Update" at bounding box center [607, 301] width 22 height 7
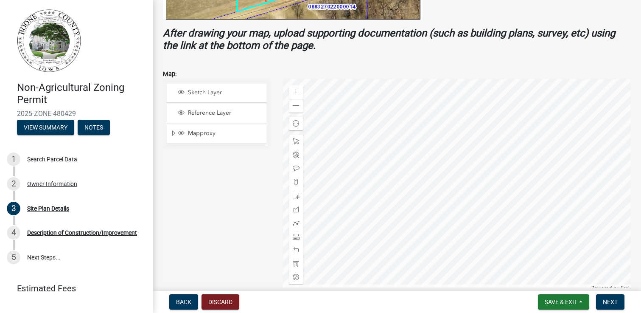
scroll to position [422, 0]
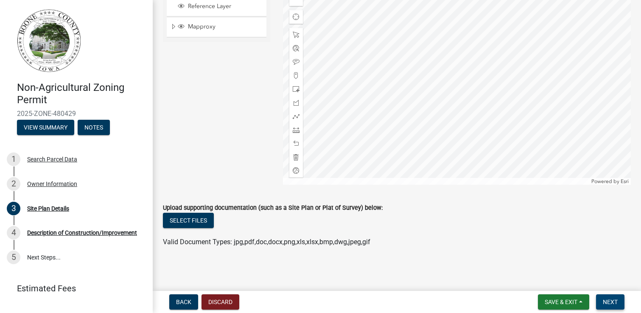
click at [612, 302] on span "Next" at bounding box center [610, 301] width 15 height 7
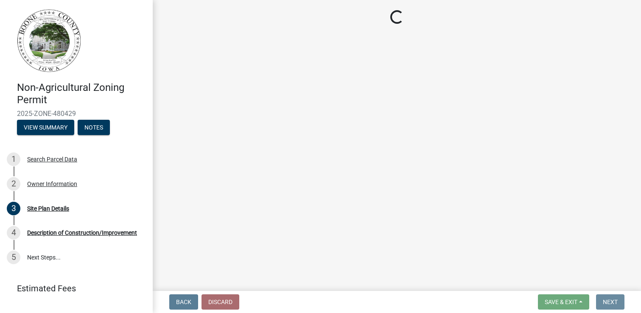
scroll to position [0, 0]
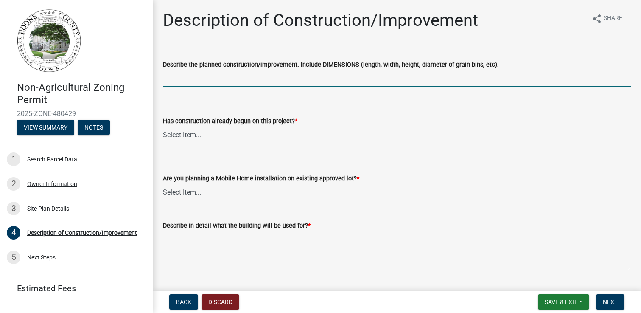
click at [310, 80] on input "Describe the planned construction/improvement. Include DIMENSIONS (length, widt…" at bounding box center [397, 78] width 468 height 17
type input "40 wide, 28 deep. 9 foot walls."
click at [225, 139] on select "Select Item... Yes No" at bounding box center [397, 134] width 468 height 17
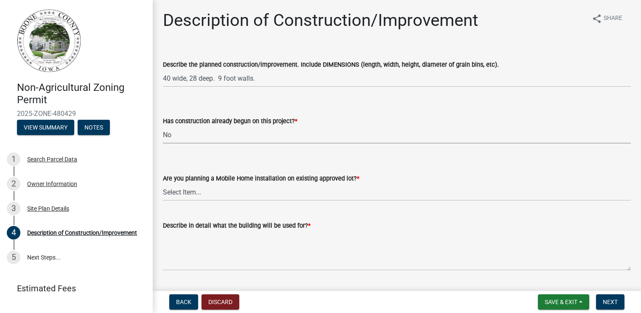
select select "780d6c2c-296a-4ca9-89f5-6f46740c66d4"
click at [212, 195] on select "Select Item... Yes No" at bounding box center [397, 191] width 468 height 17
select select "11cf4637-fcbf-4a36-af17-97ff4966c2e6"
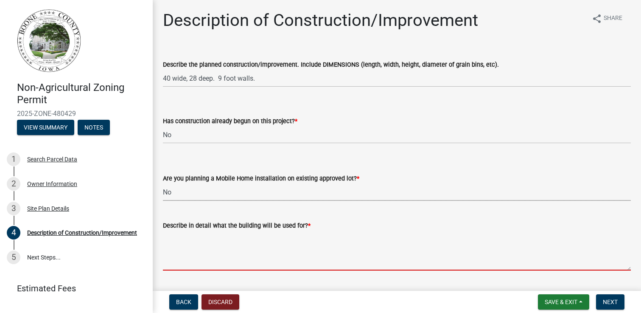
click at [214, 246] on textarea "Describe in detail what the building will be used for? *" at bounding box center [397, 250] width 468 height 40
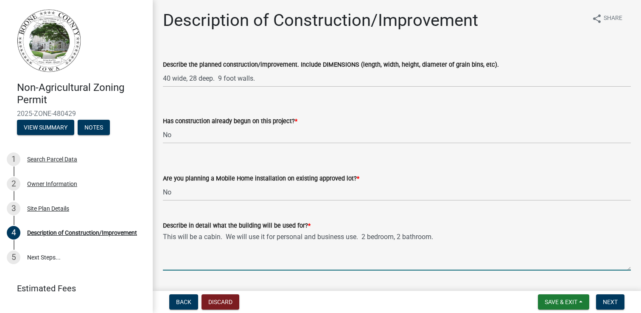
type textarea "This will be a cabin. We will use it for personal and business use. 2 bedroom, …"
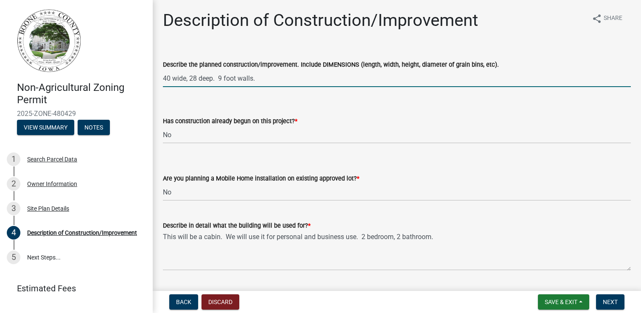
click at [321, 80] on input "40 wide, 28 deep. 9 foot walls." at bounding box center [397, 78] width 468 height 17
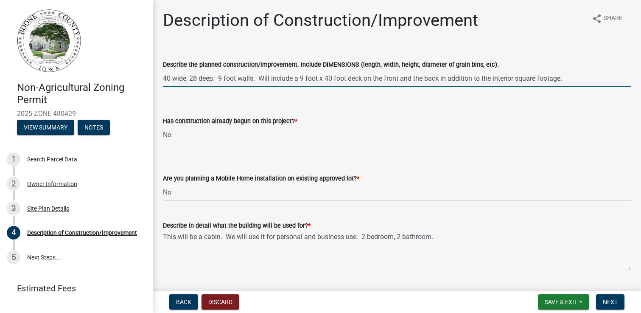
scroll to position [23, 0]
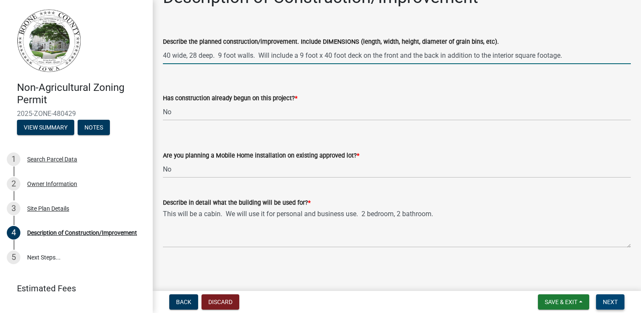
type input "40 wide, 28 deep. 9 foot walls. Will include a 9 foot x 40 foot deck on the fro…"
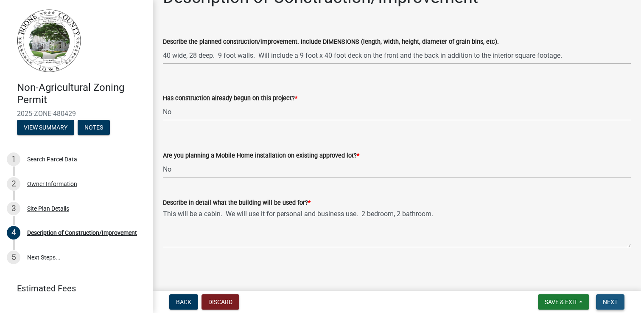
click at [610, 303] on span "Next" at bounding box center [610, 301] width 15 height 7
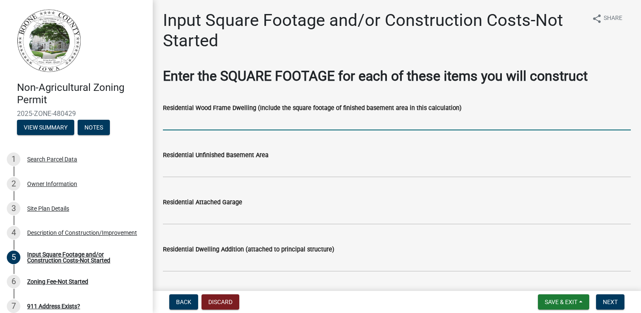
click at [373, 119] on input "text" at bounding box center [397, 121] width 468 height 17
type input "1120"
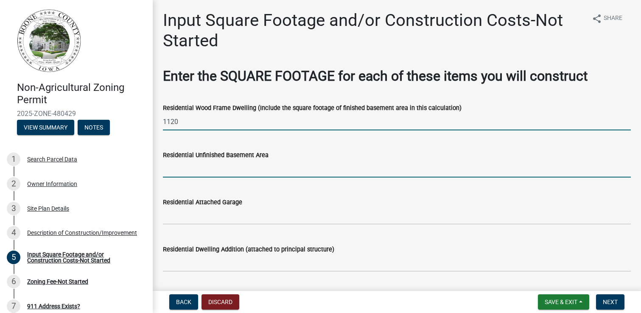
click at [211, 170] on input "text" at bounding box center [397, 168] width 468 height 17
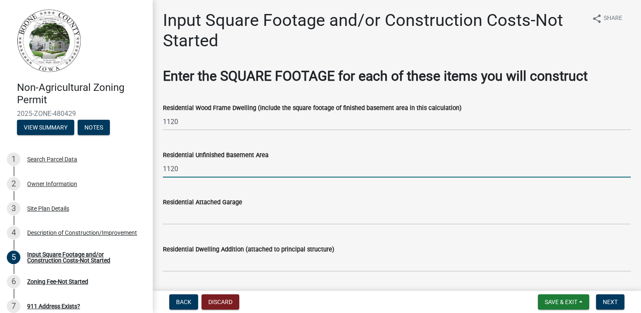
type input "1120"
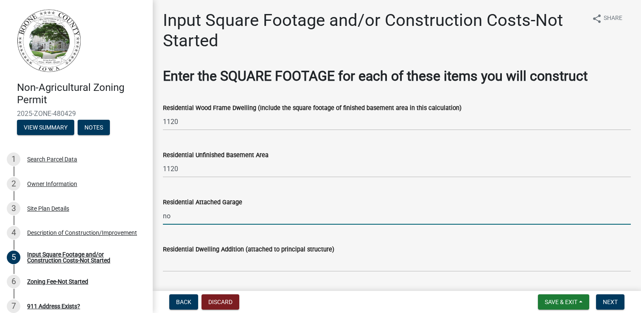
type input "n"
type input "9"
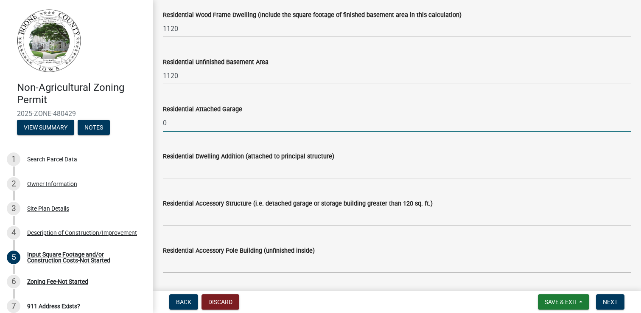
scroll to position [100, 0]
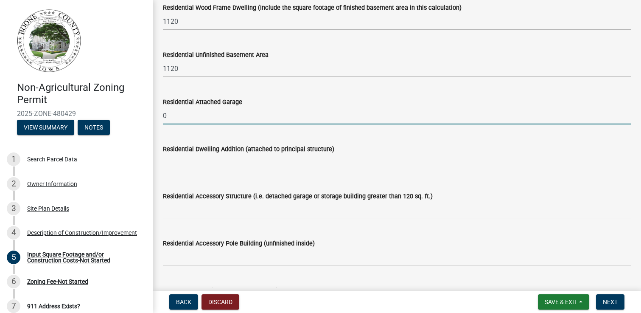
type input "0"
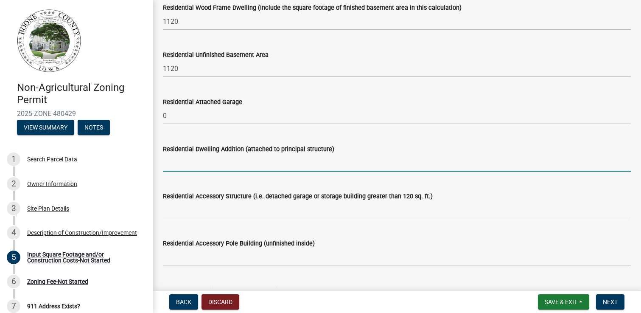
click at [204, 159] on input "text" at bounding box center [397, 162] width 468 height 17
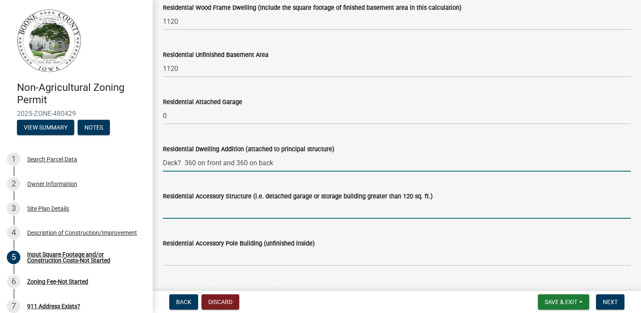
type input "360360"
click at [241, 211] on input "text" at bounding box center [397, 209] width 468 height 17
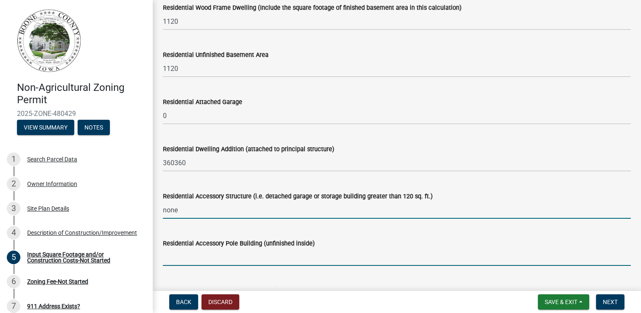
type input "0"
click at [233, 261] on input "text" at bounding box center [397, 256] width 468 height 17
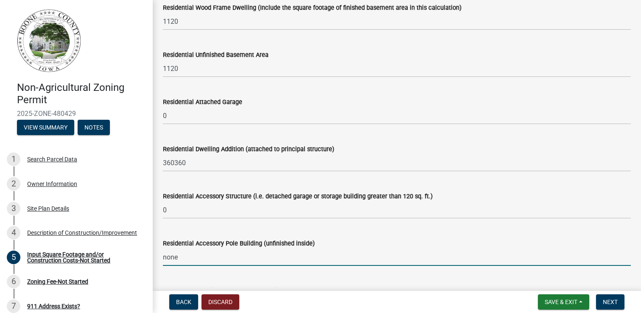
type input "0"
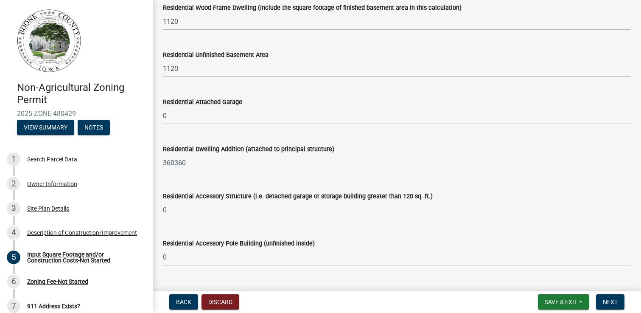
click at [288, 237] on div "Residential Accessory Pole Building (unfinished inside) 0" at bounding box center [397, 245] width 468 height 39
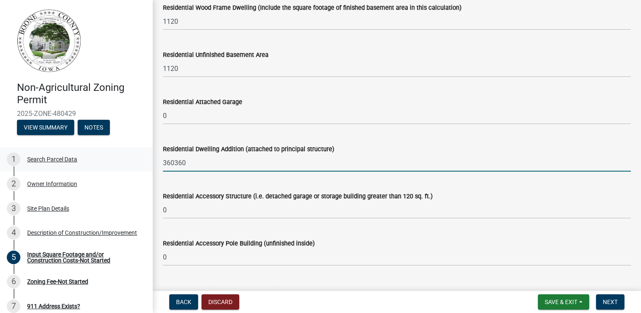
drag, startPoint x: 176, startPoint y: 164, endPoint x: 151, endPoint y: 164, distance: 25.4
click at [151, 164] on div "Non-Agricultural Zoning Permit 2025-ZONE-480429 View Summary Notes 1 Search Par…" at bounding box center [320, 156] width 641 height 313
drag, startPoint x: 189, startPoint y: 163, endPoint x: 159, endPoint y: 161, distance: 29.7
click at [159, 161] on div "Residential Dwelling Addition (attached to principal structure) 360360" at bounding box center [397, 151] width 481 height 39
type input "720"
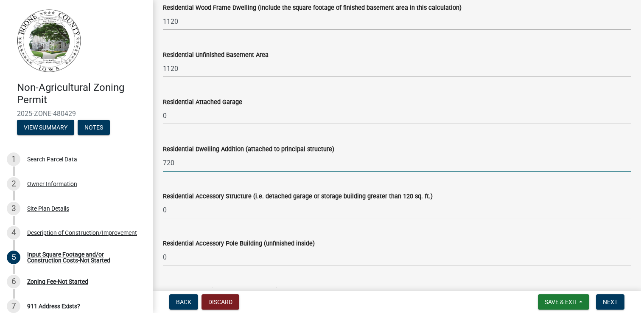
click at [257, 179] on div "Residential Accessory Structure (i.e. detached garage or storage building great…" at bounding box center [397, 198] width 468 height 39
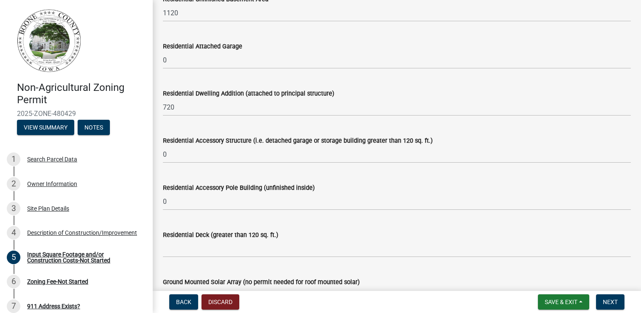
scroll to position [151, 0]
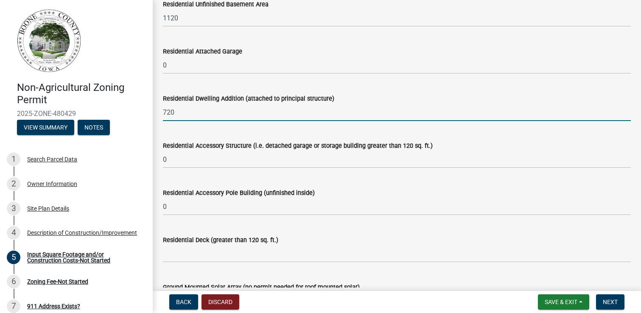
drag, startPoint x: 179, startPoint y: 110, endPoint x: 138, endPoint y: 110, distance: 41.6
click at [138, 110] on div "Non-Agricultural Zoning Permit 2025-ZONE-480429 View Summary Notes 1 Search Par…" at bounding box center [320, 156] width 641 height 313
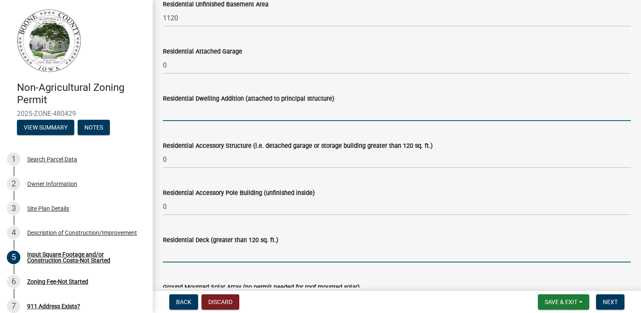
click at [184, 254] on input "text" at bounding box center [397, 253] width 468 height 17
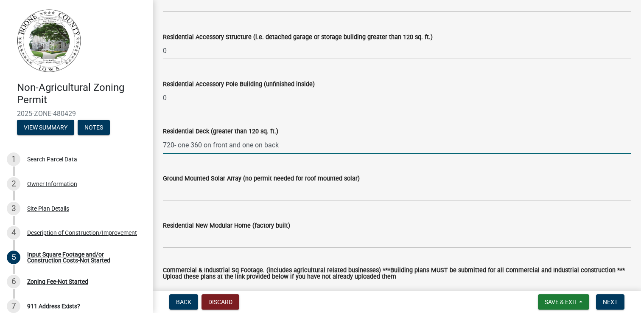
scroll to position [260, 0]
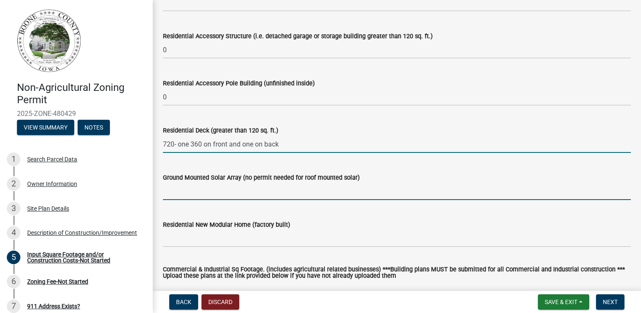
type input "-720360"
click at [253, 193] on input "text" at bounding box center [397, 190] width 468 height 17
type input "0"
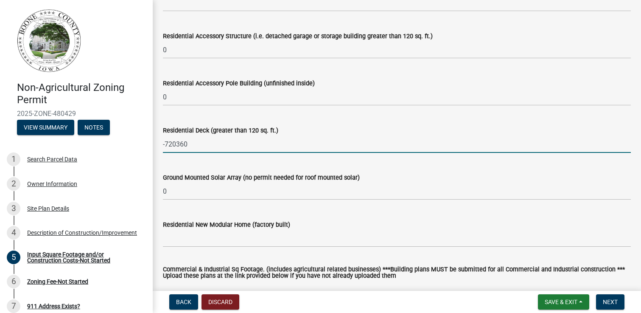
drag, startPoint x: 193, startPoint y: 142, endPoint x: 152, endPoint y: 146, distance: 41.4
click at [152, 146] on div "Non-Agricultural Zoning Permit 2025-ZONE-480429 View Summary Notes 1 Search Par…" at bounding box center [320, 156] width 641 height 313
type input "720"
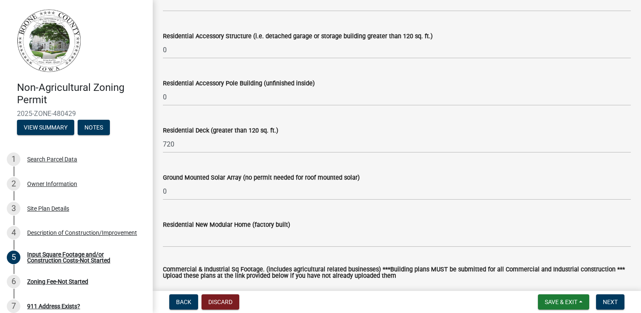
click at [244, 182] on div "Ground Mounted Solar Array (no permit needed for roof mounted solar)" at bounding box center [397, 177] width 468 height 10
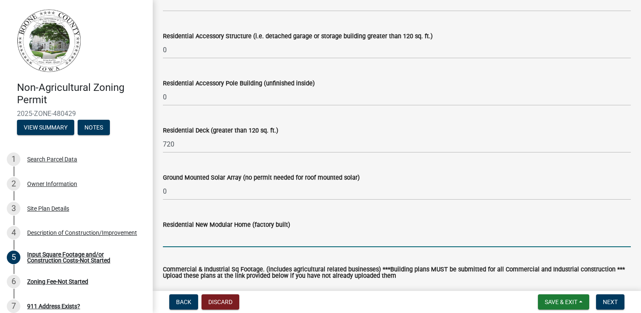
click at [226, 242] on input "text" at bounding box center [397, 237] width 468 height 17
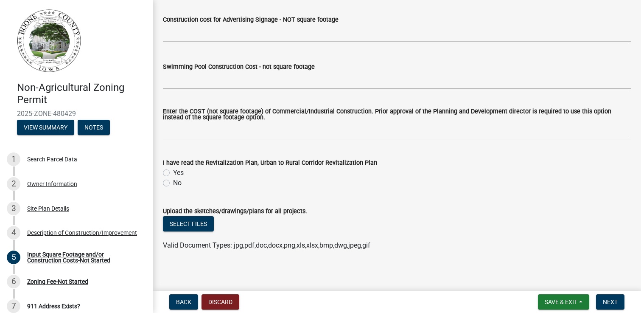
scroll to position [655, 0]
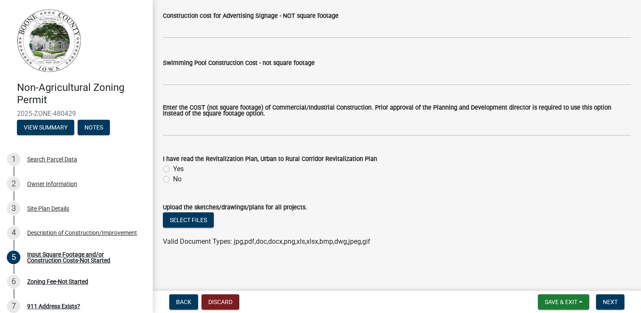
type input "0"
click at [173, 170] on label "Yes" at bounding box center [178, 169] width 11 height 10
click at [173, 169] on input "Yes" at bounding box center [176, 167] width 6 height 6
radio input "true"
click at [198, 217] on button "Select files" at bounding box center [188, 219] width 51 height 15
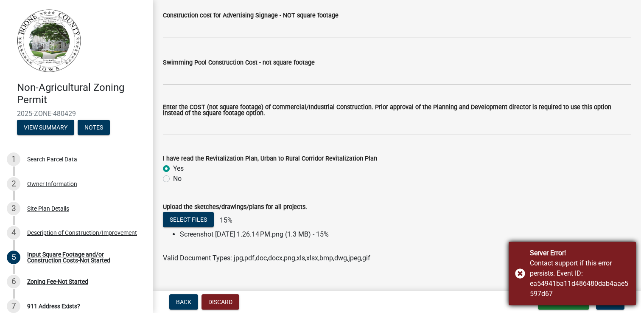
click at [521, 271] on div "Server Error! Contact support if this error persists. Event ID: ea54941ba11d486…" at bounding box center [572, 273] width 127 height 64
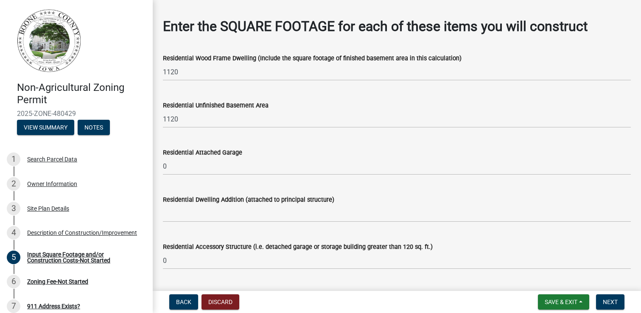
scroll to position [39, 0]
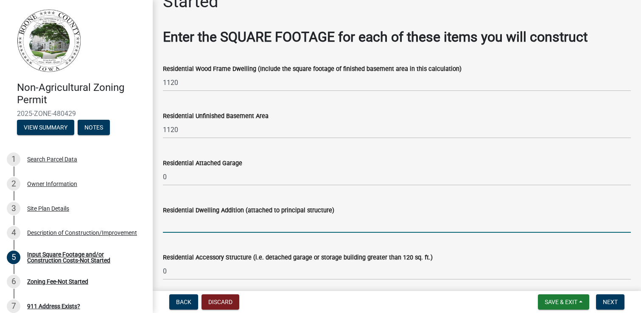
click at [247, 226] on input "text" at bounding box center [397, 223] width 468 height 17
type input "0"
click at [330, 200] on div "Residential Dwelling Addition (attached to principal structure) 0" at bounding box center [397, 212] width 468 height 39
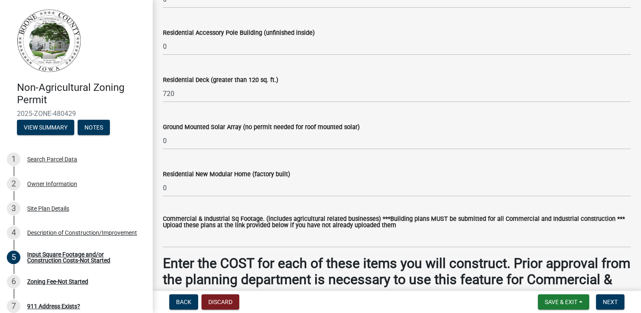
scroll to position [430, 0]
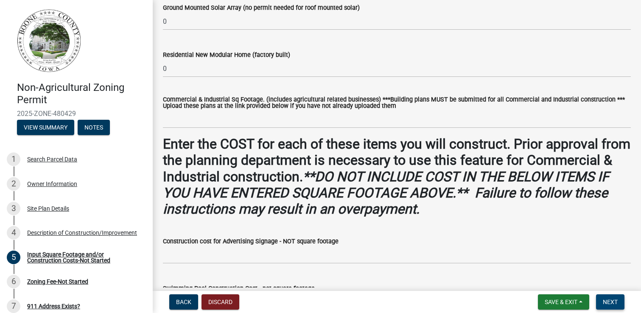
click at [609, 299] on span "Next" at bounding box center [610, 301] width 15 height 7
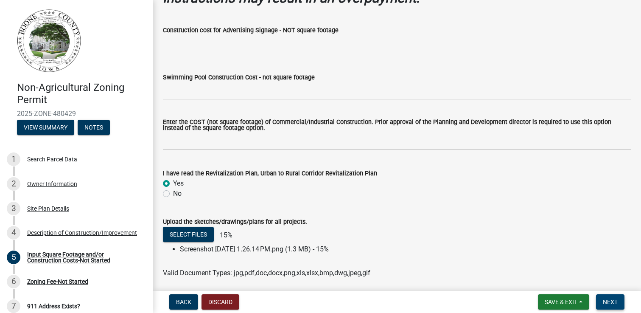
scroll to position [672, 0]
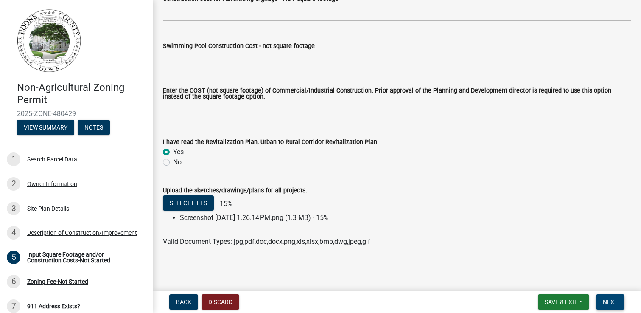
click at [609, 297] on button "Next" at bounding box center [610, 301] width 28 height 15
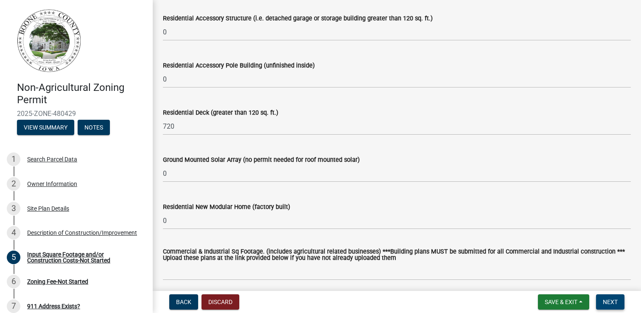
scroll to position [316, 0]
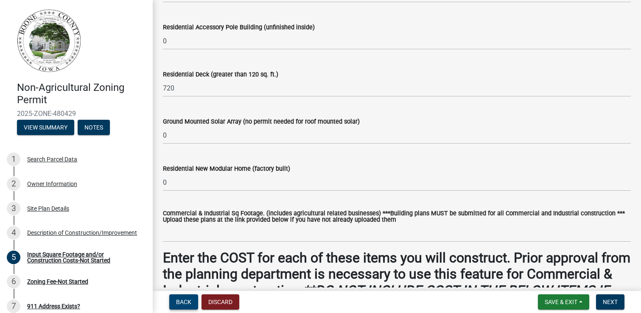
click at [186, 304] on span "Back" at bounding box center [183, 301] width 15 height 7
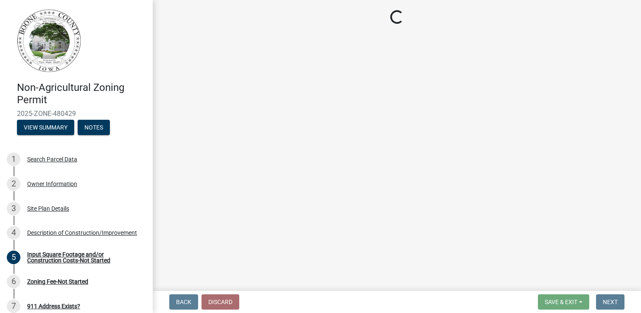
select select "780d6c2c-296a-4ca9-89f5-6f46740c66d4"
select select "11cf4637-fcbf-4a36-af17-97ff4966c2e6"
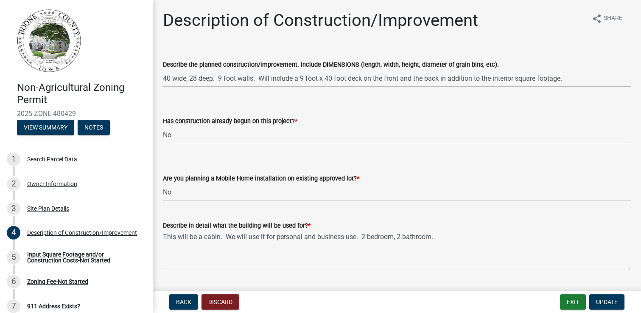
scroll to position [23, 0]
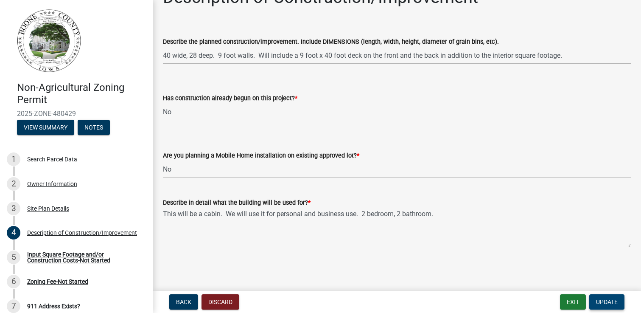
click at [605, 301] on span "Update" at bounding box center [607, 301] width 22 height 7
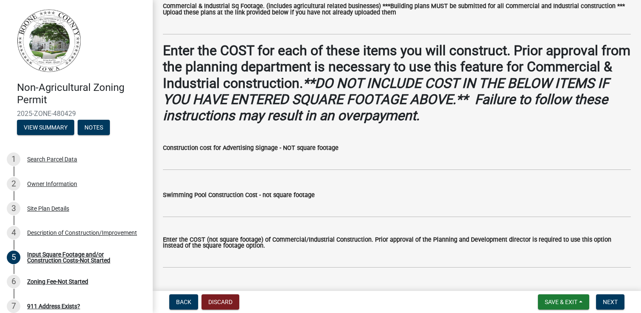
scroll to position [655, 0]
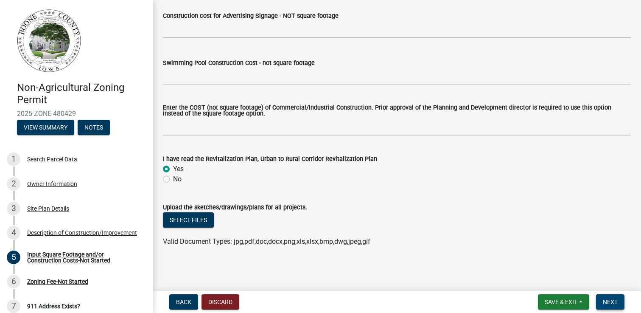
click at [611, 302] on span "Next" at bounding box center [610, 301] width 15 height 7
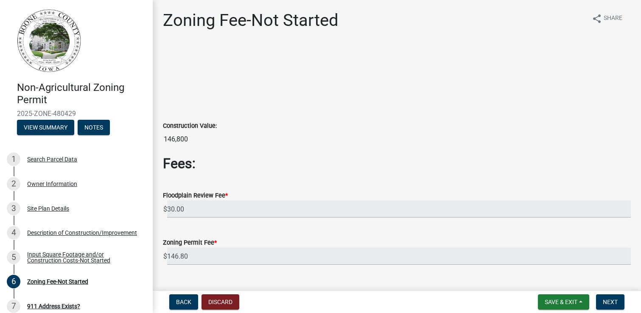
scroll to position [18, 0]
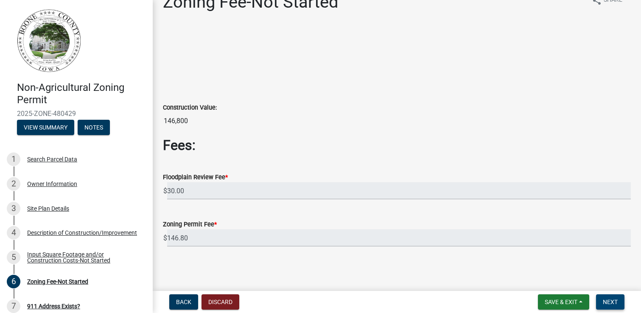
click at [609, 302] on span "Next" at bounding box center [610, 301] width 15 height 7
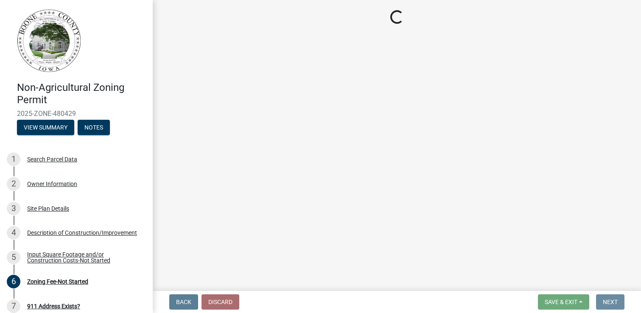
scroll to position [0, 0]
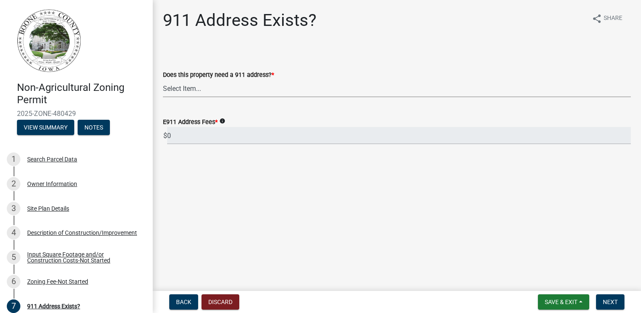
click at [220, 86] on select "Select Item... Property already has a 911 address Request a new 911 address, si…" at bounding box center [397, 88] width 468 height 17
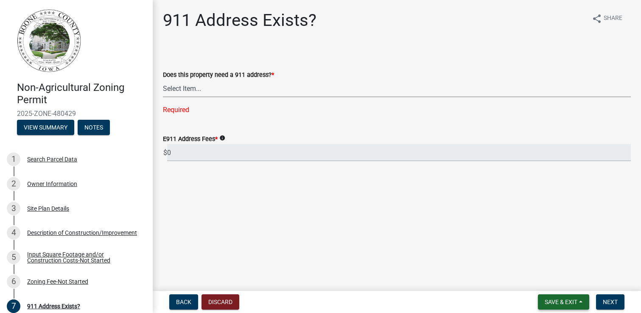
click at [566, 302] on span "Save & Exit" at bounding box center [561, 301] width 33 height 7
click at [553, 282] on button "Save & Exit" at bounding box center [555, 279] width 68 height 20
